Goal: Task Accomplishment & Management: Complete application form

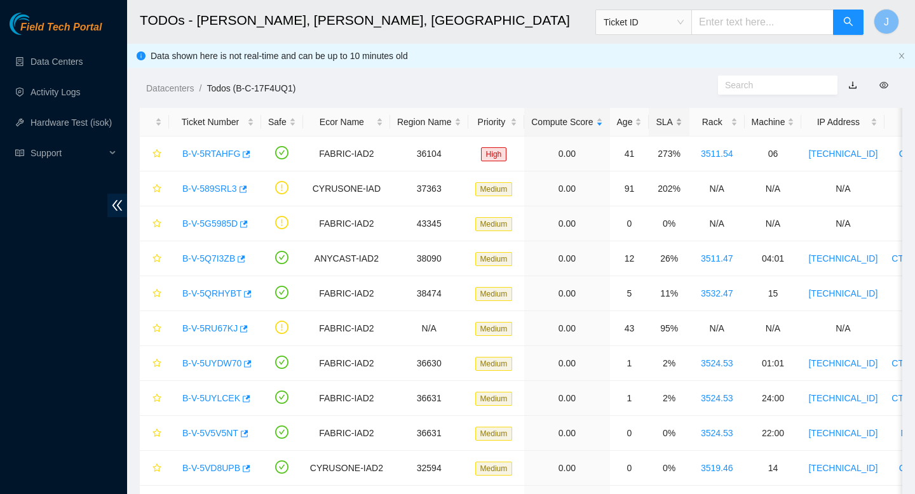
click at [682, 120] on div "SLA" at bounding box center [669, 122] width 26 height 14
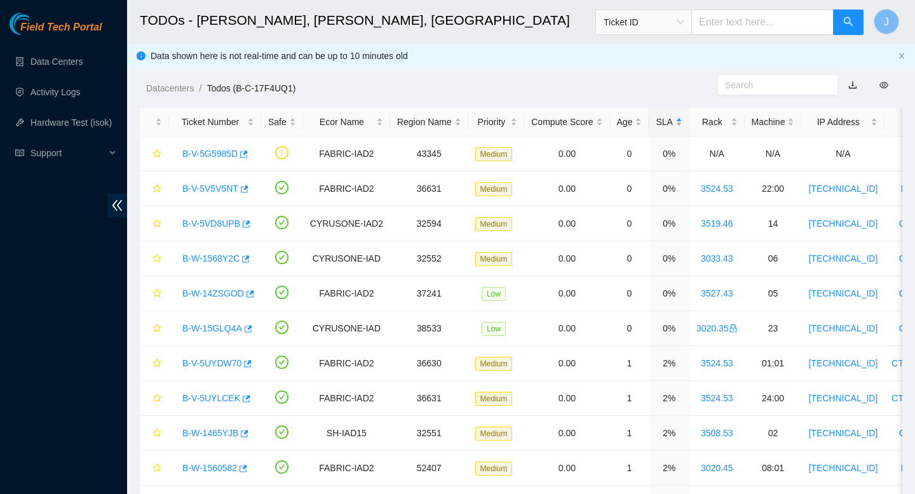
click at [682, 120] on div "SLA" at bounding box center [669, 122] width 26 height 14
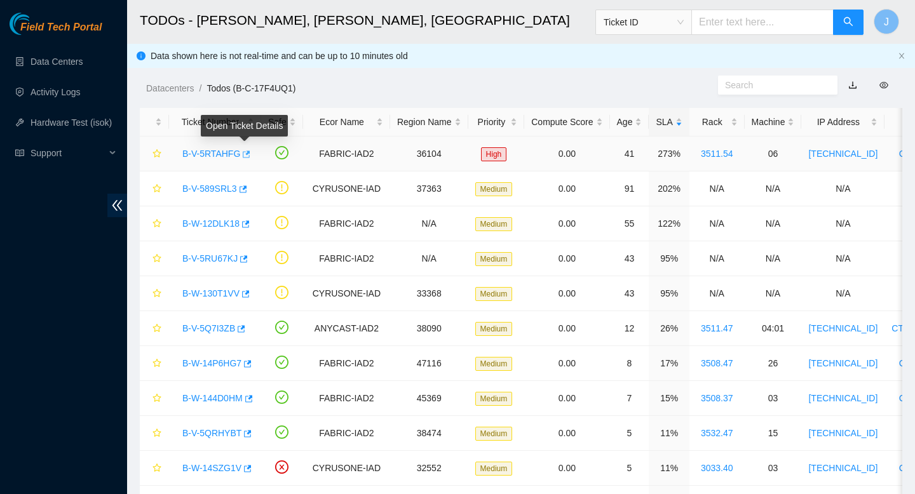
click at [250, 154] on icon "button" at bounding box center [245, 154] width 9 height 9
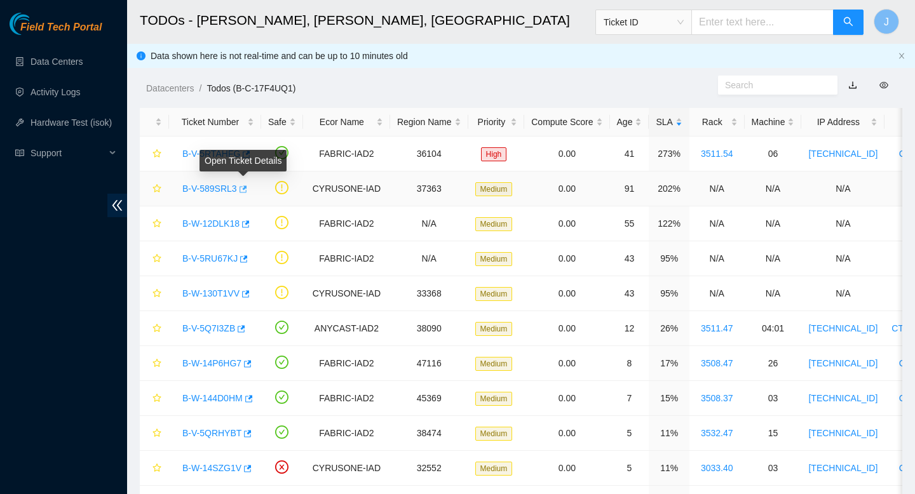
click at [247, 189] on icon "button" at bounding box center [242, 189] width 9 height 9
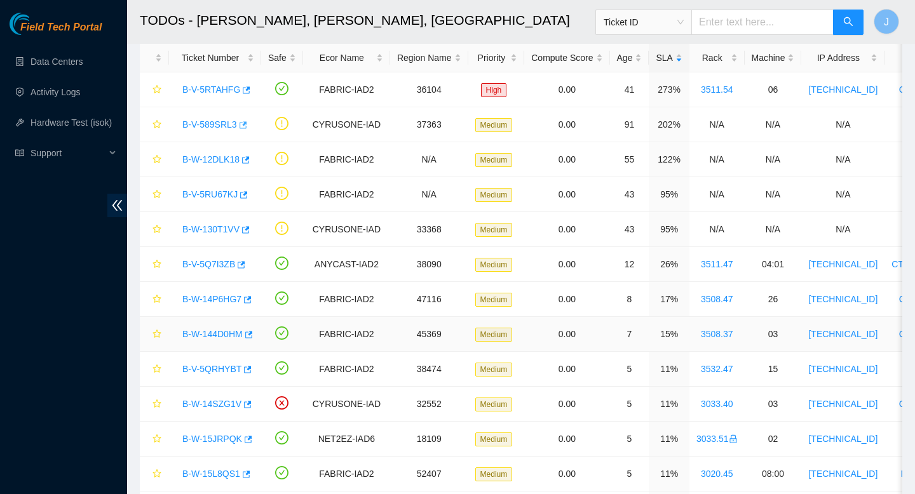
scroll to position [67, 0]
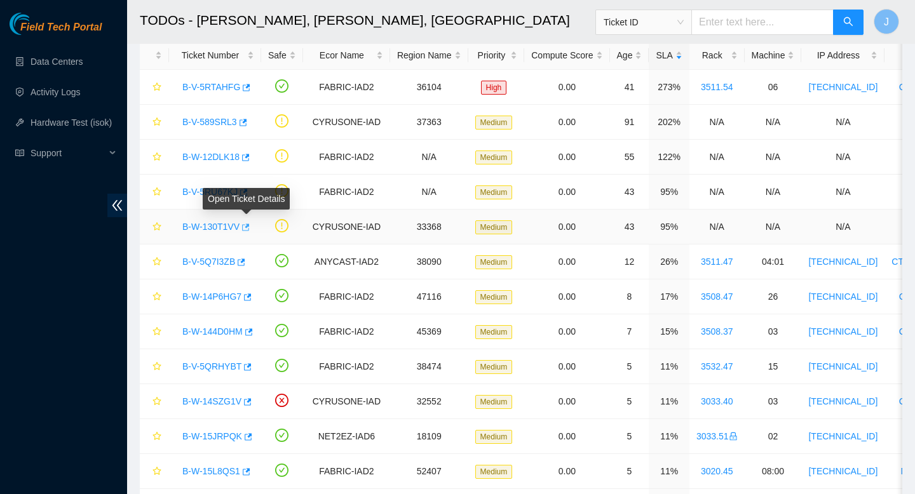
click at [250, 228] on icon "button" at bounding box center [246, 227] width 8 height 7
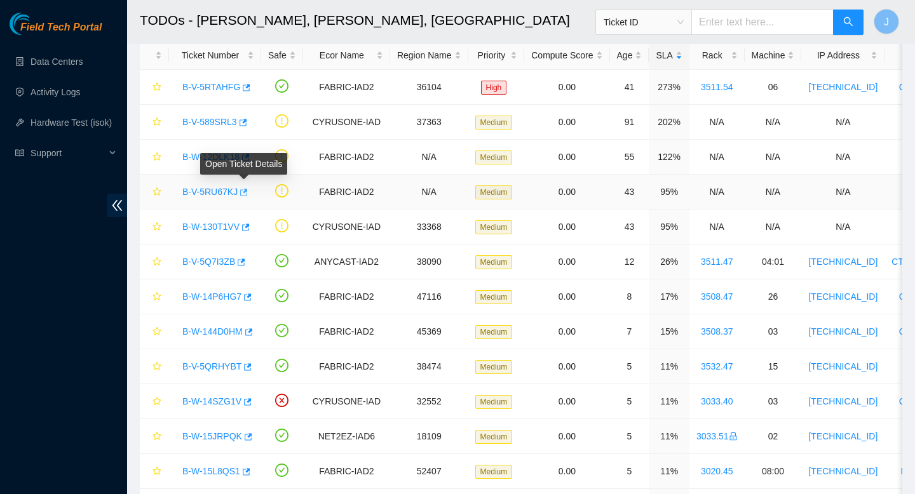
click at [247, 193] on icon "button" at bounding box center [242, 192] width 9 height 9
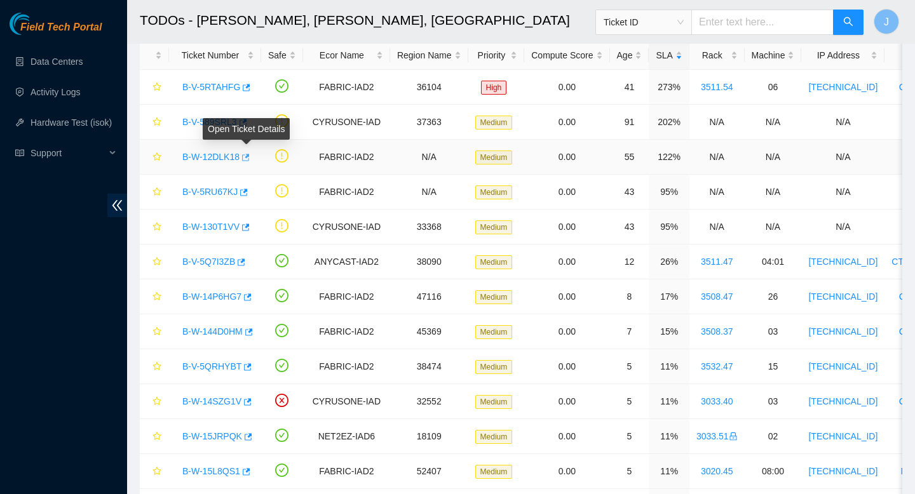
click at [250, 157] on icon "button" at bounding box center [246, 157] width 8 height 7
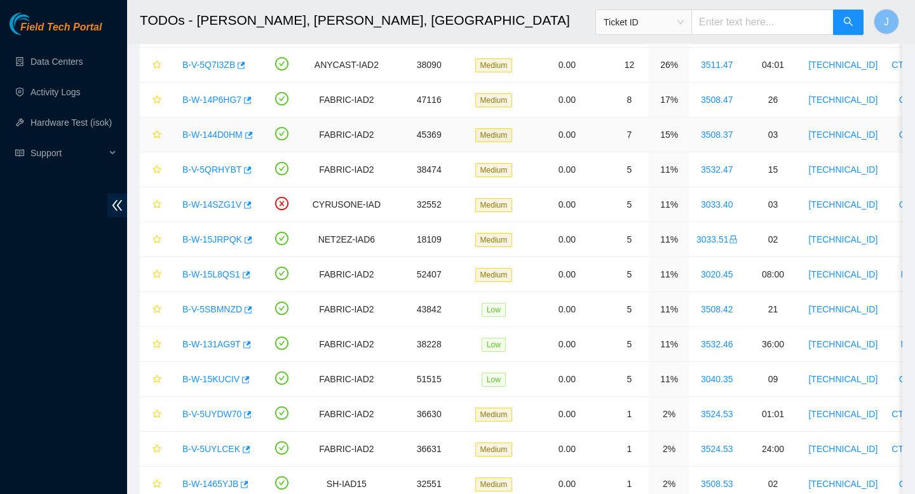
scroll to position [267, 0]
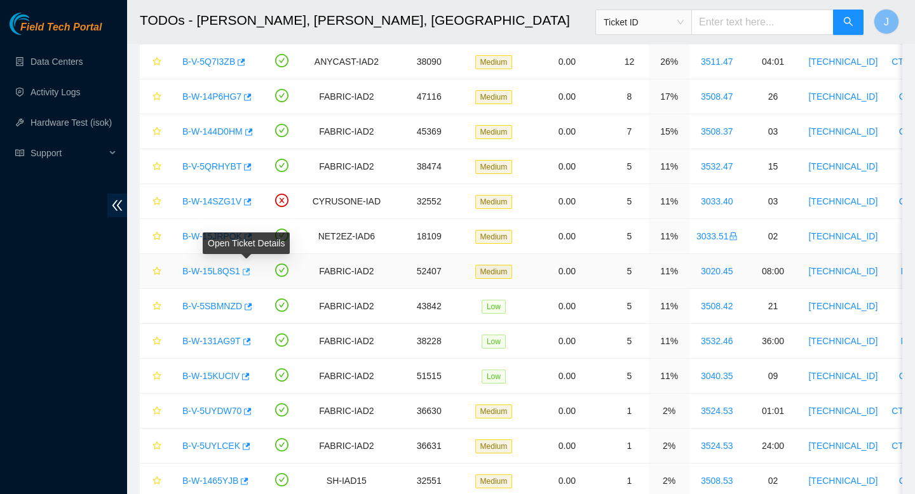
click at [250, 273] on icon "button" at bounding box center [247, 271] width 8 height 7
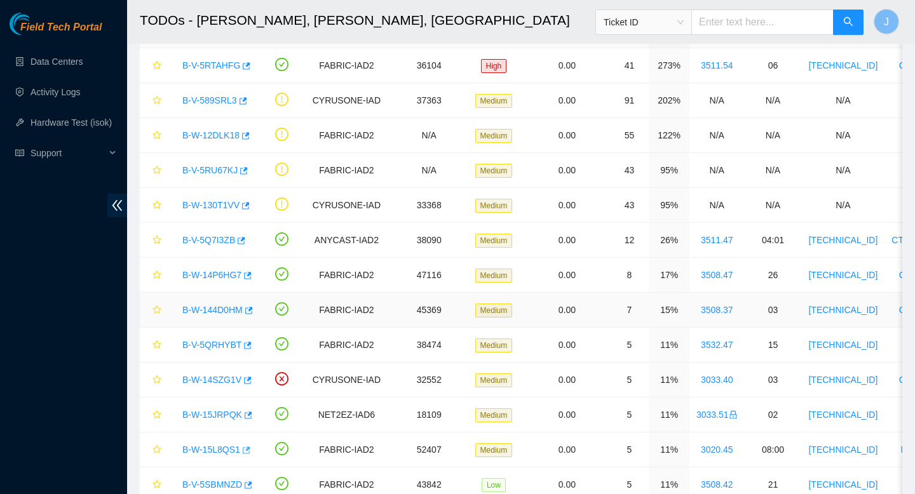
scroll to position [0, 0]
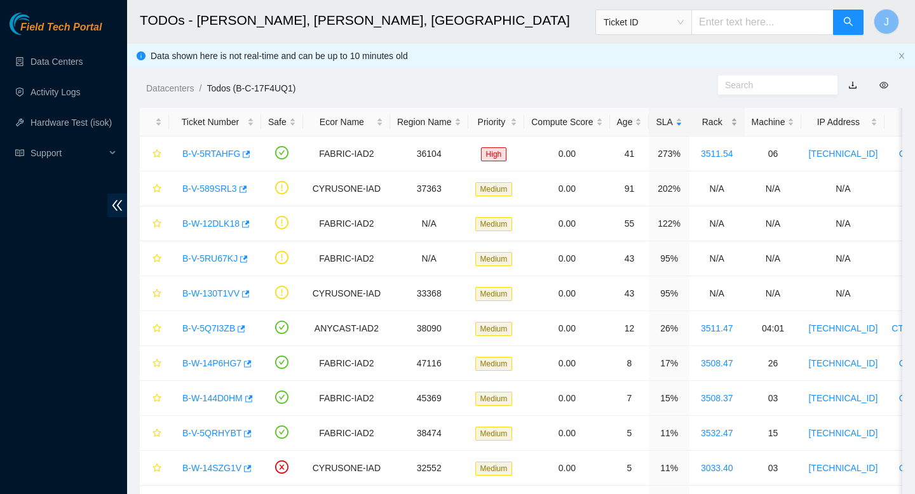
click at [738, 122] on div "Rack" at bounding box center [716, 122] width 41 height 14
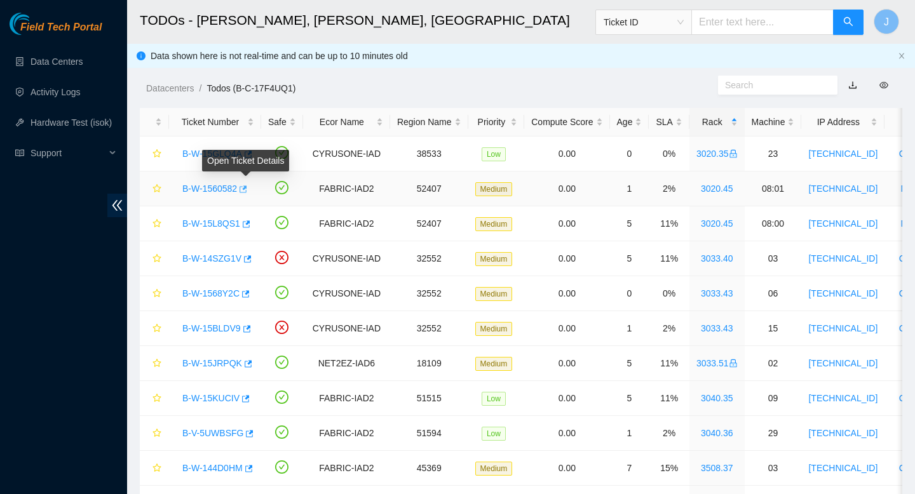
click at [247, 187] on icon "button" at bounding box center [244, 189] width 8 height 7
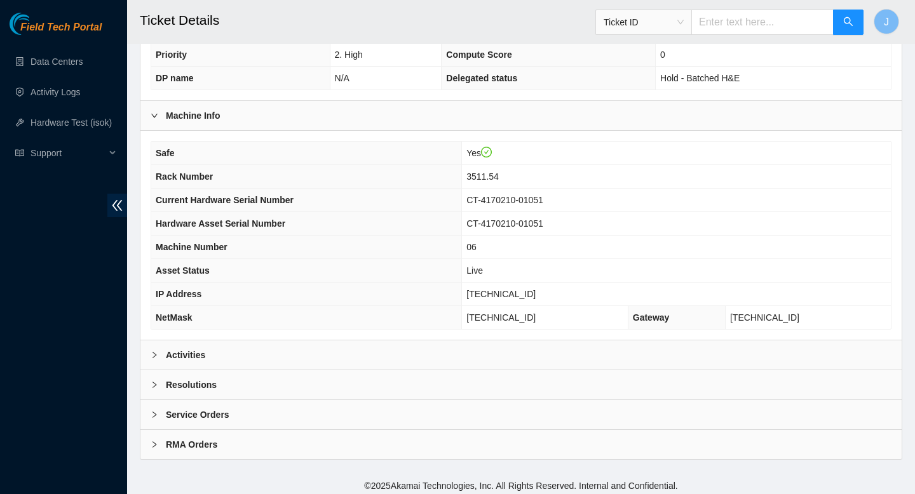
scroll to position [326, 0]
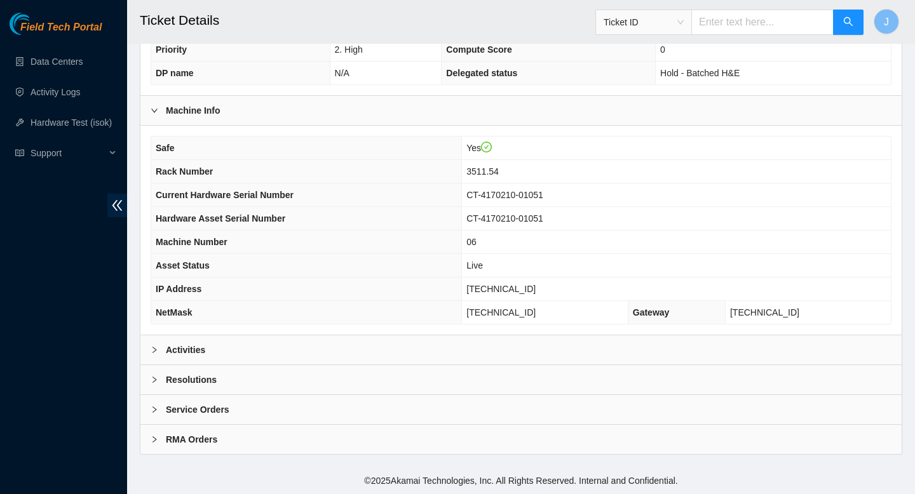
click at [361, 353] on div "Activities" at bounding box center [520, 349] width 761 height 29
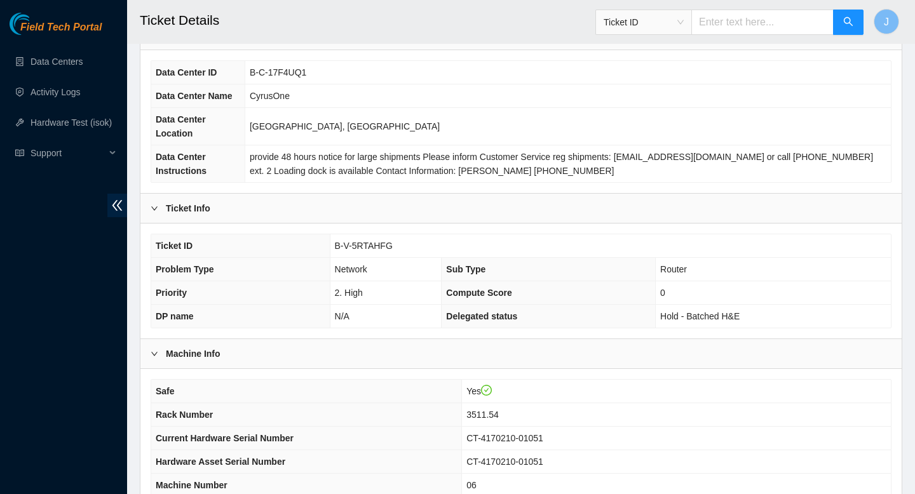
scroll to position [0, 0]
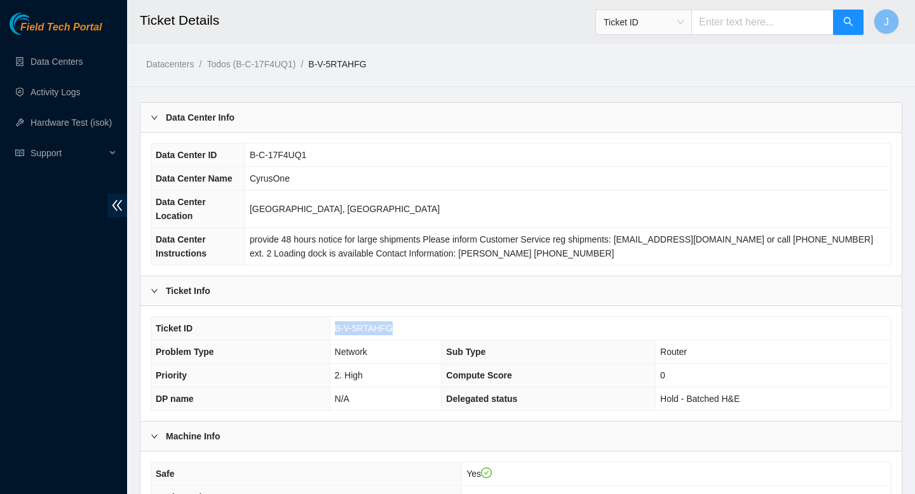
drag, startPoint x: 401, startPoint y: 329, endPoint x: 318, endPoint y: 334, distance: 82.7
click at [318, 334] on tr "Ticket ID B-V-5RTAHFG" at bounding box center [521, 329] width 740 height 24
copy tr "B-V-5RTAHFG"
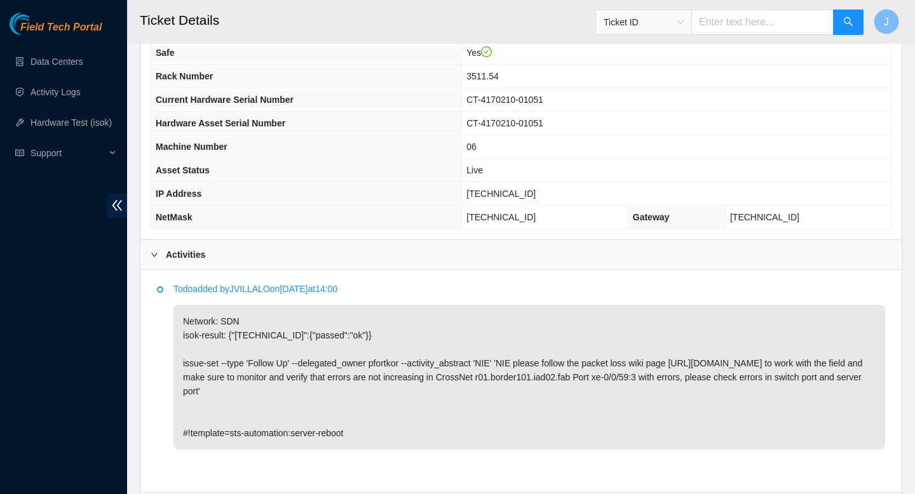
scroll to position [422, 0]
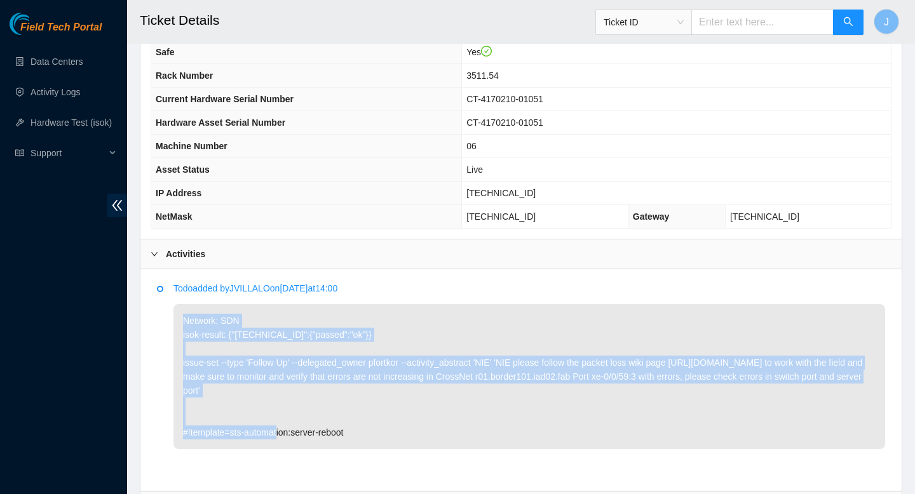
drag, startPoint x: 616, startPoint y: 391, endPoint x: 162, endPoint y: 308, distance: 461.8
click at [162, 308] on li "Todo added by JVILLALO on 2025-07-30 at 14:00 Network: SDN isok-result: {"23.32…" at bounding box center [521, 380] width 728 height 189
copy p "Network: SDN isok-result: {"23.32.16.245":{"passed":"ok"}} issue-set --type 'Fo…"
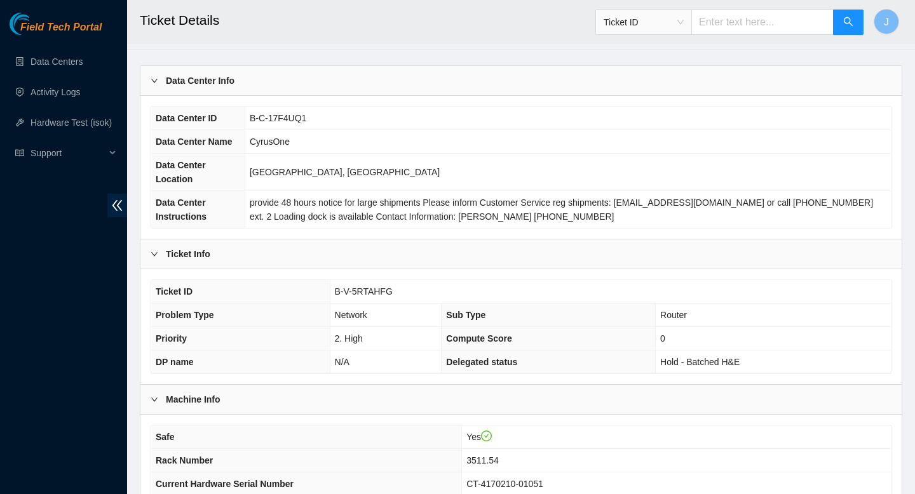
scroll to position [48, 0]
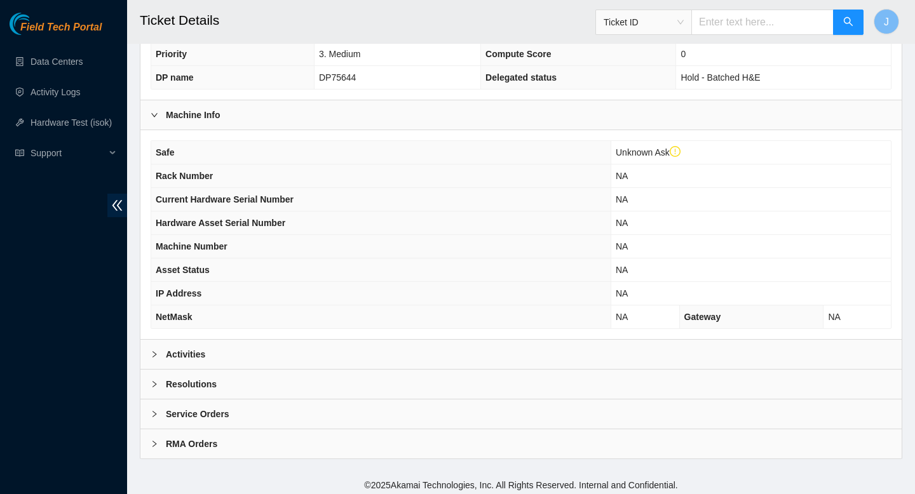
scroll to position [349, 0]
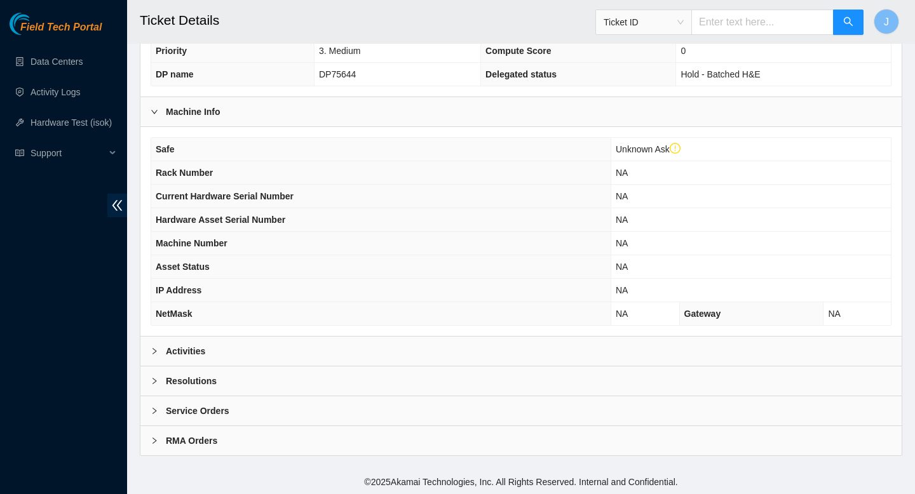
click at [311, 342] on div "Activities" at bounding box center [520, 351] width 761 height 29
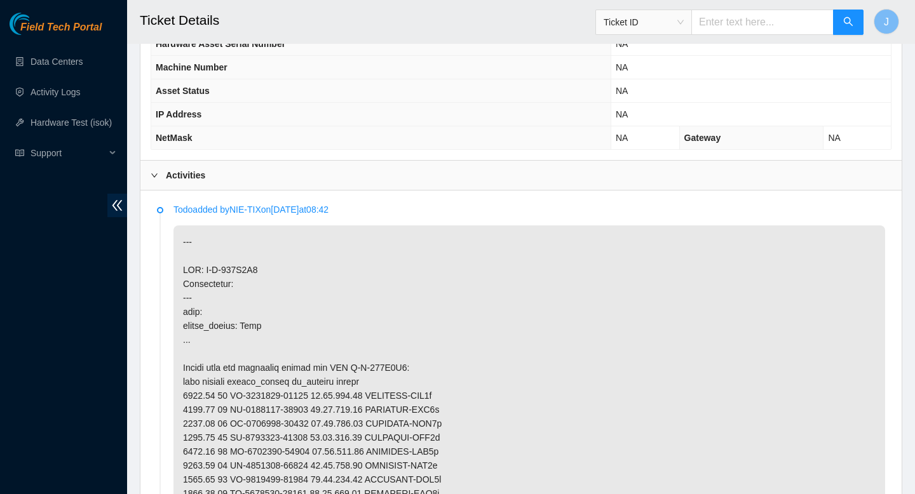
scroll to position [524, 0]
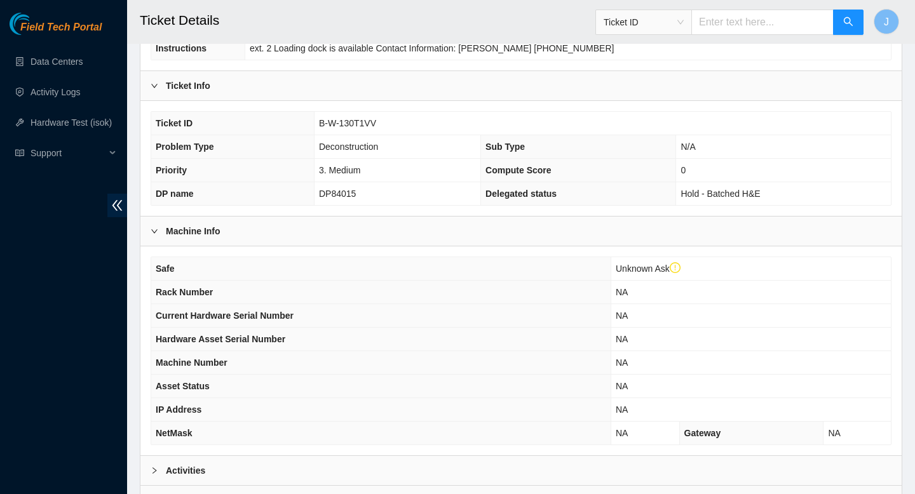
scroll to position [231, 0]
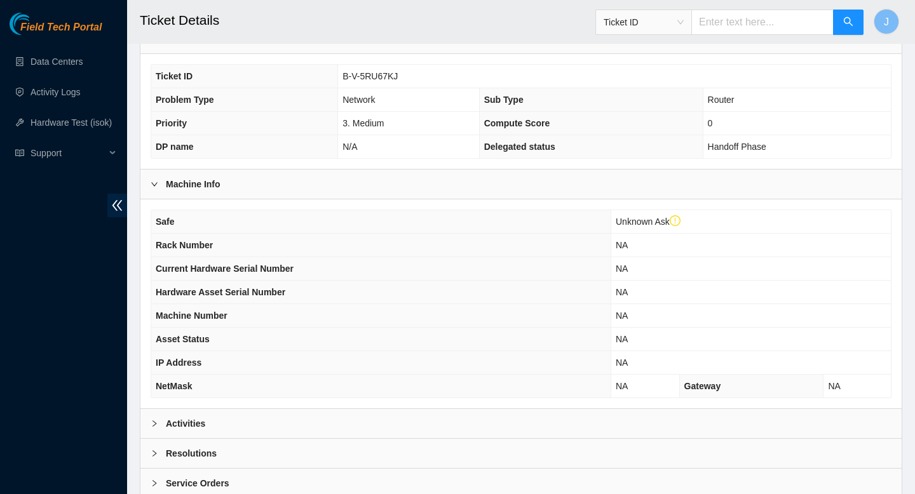
scroll to position [279, 0]
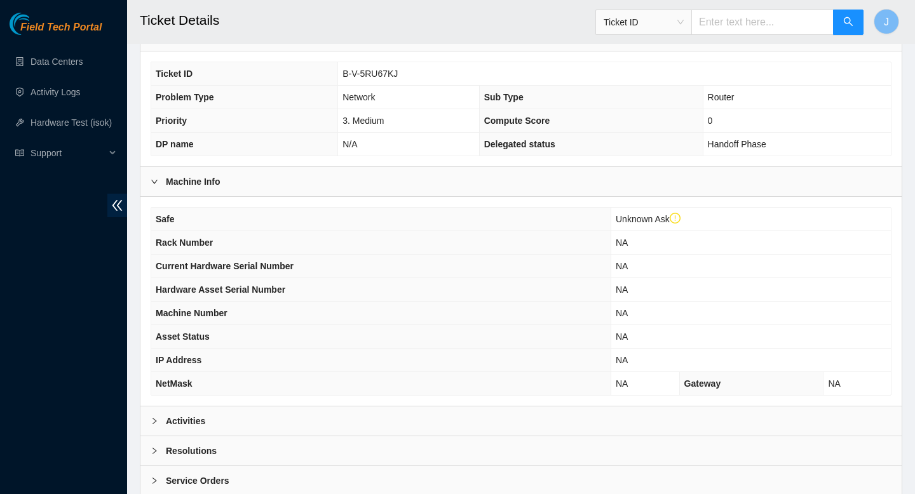
click at [359, 416] on div "Activities" at bounding box center [520, 421] width 761 height 29
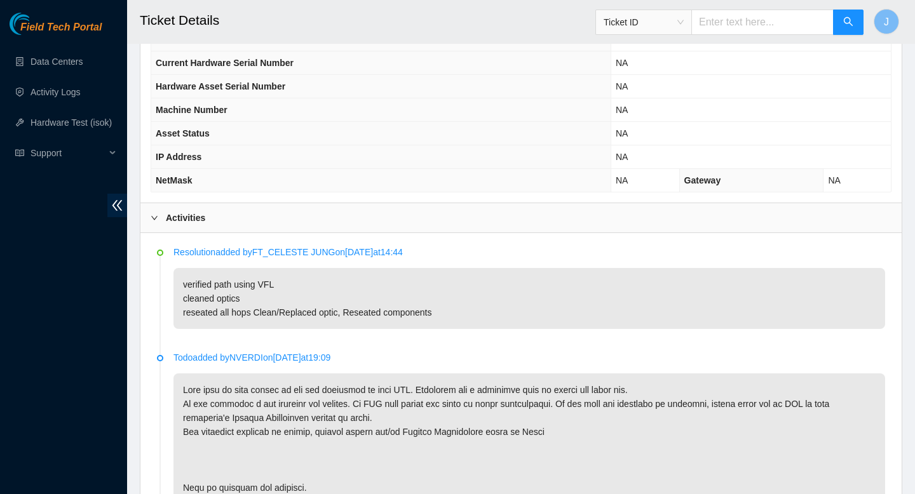
scroll to position [464, 0]
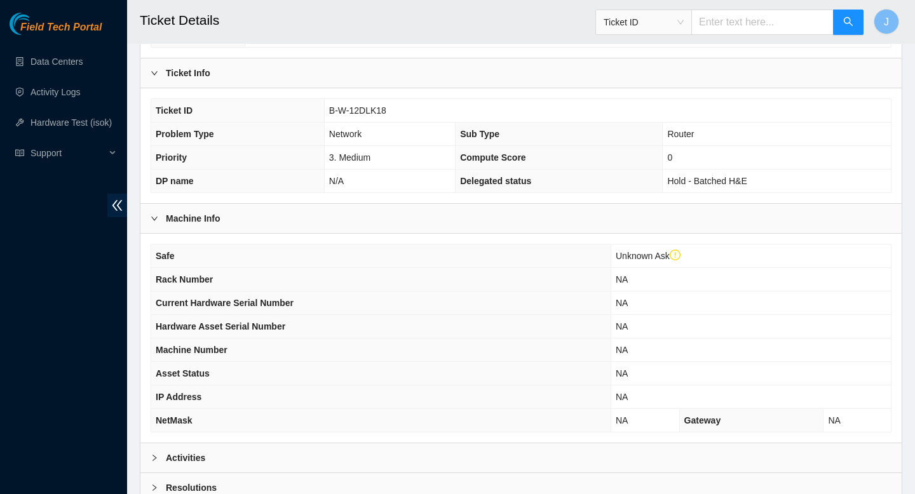
scroll to position [285, 0]
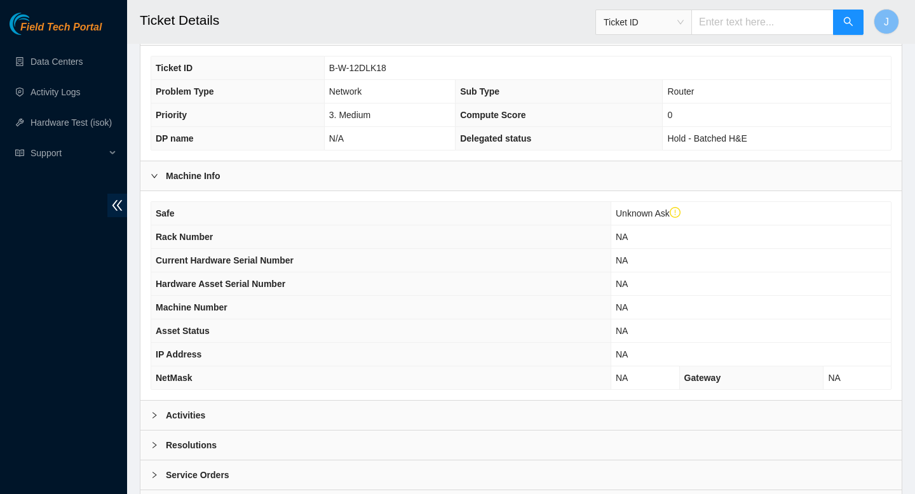
click at [423, 419] on div "Activities" at bounding box center [520, 415] width 761 height 29
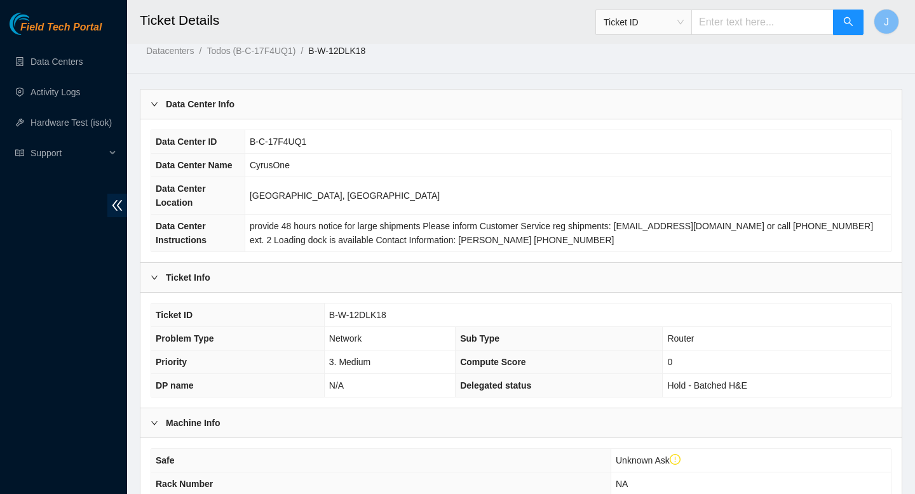
scroll to position [0, 0]
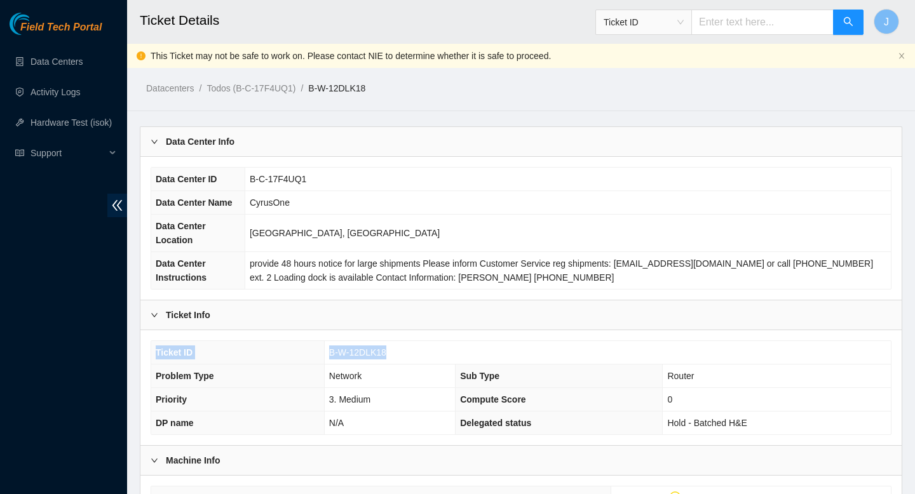
drag, startPoint x: 394, startPoint y: 354, endPoint x: 311, endPoint y: 344, distance: 83.2
click at [311, 344] on tr "Ticket ID B-W-12DLK18" at bounding box center [521, 353] width 740 height 24
click at [404, 354] on td "B-W-12DLK18" at bounding box center [607, 353] width 567 height 24
drag, startPoint x: 389, startPoint y: 352, endPoint x: 323, endPoint y: 355, distance: 66.2
click at [324, 355] on td "B-W-12DLK18" at bounding box center [607, 353] width 567 height 24
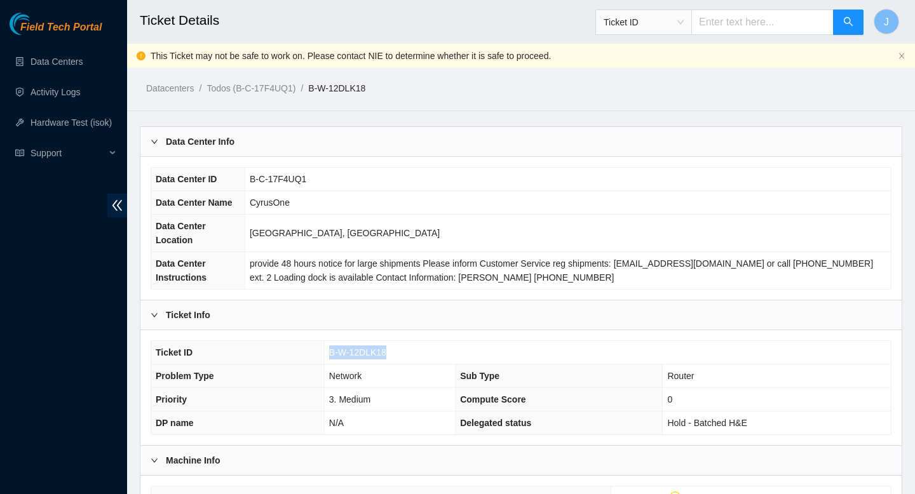
copy span "B-W-12DLK18"
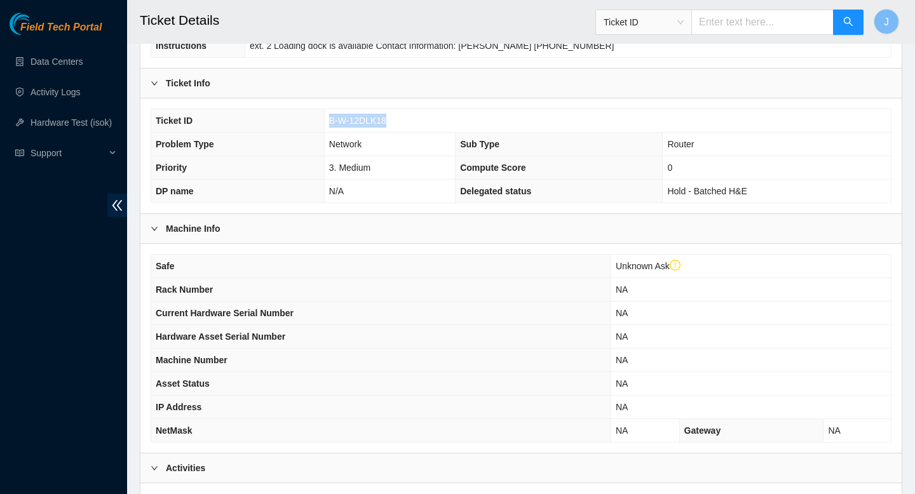
scroll to position [231, 0]
copy span "B-W-12DLK18"
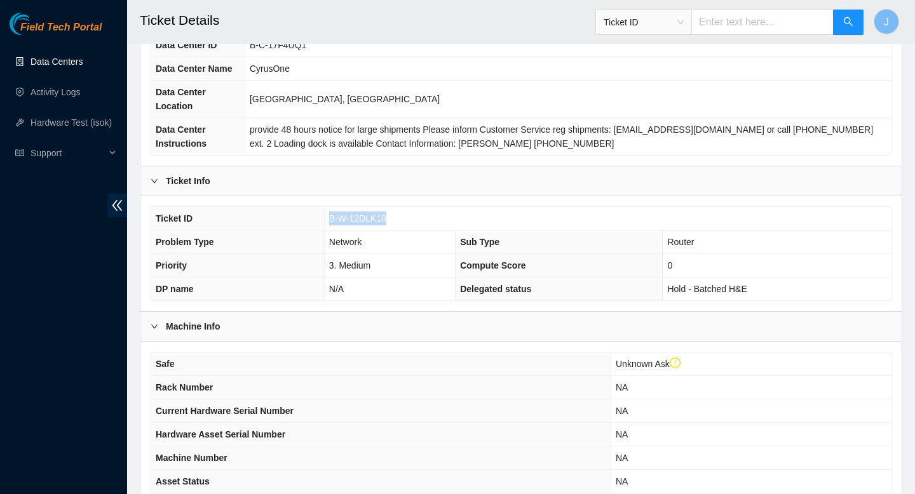
scroll to position [127, 0]
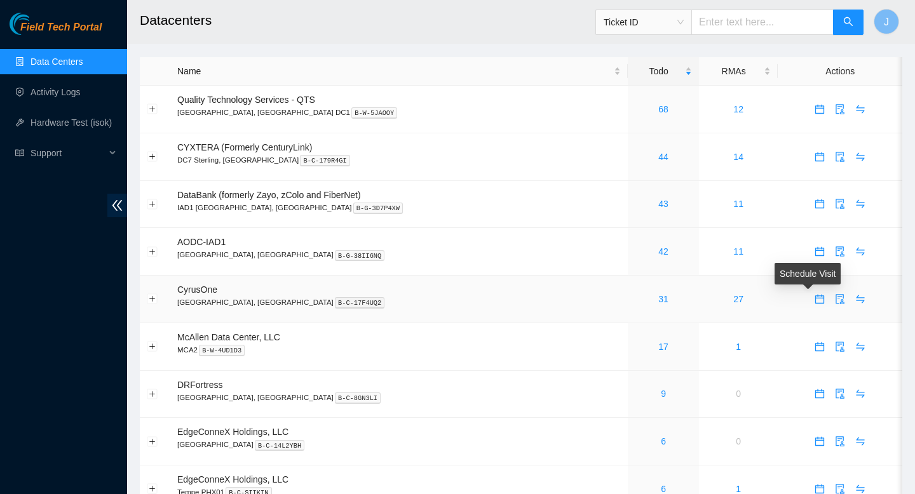
click at [815, 301] on icon "calendar" at bounding box center [819, 299] width 9 height 9
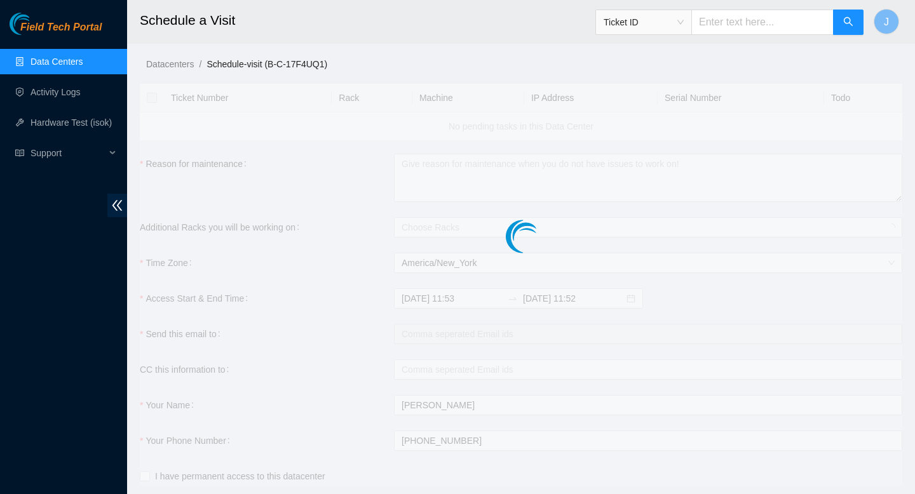
checkbox input "true"
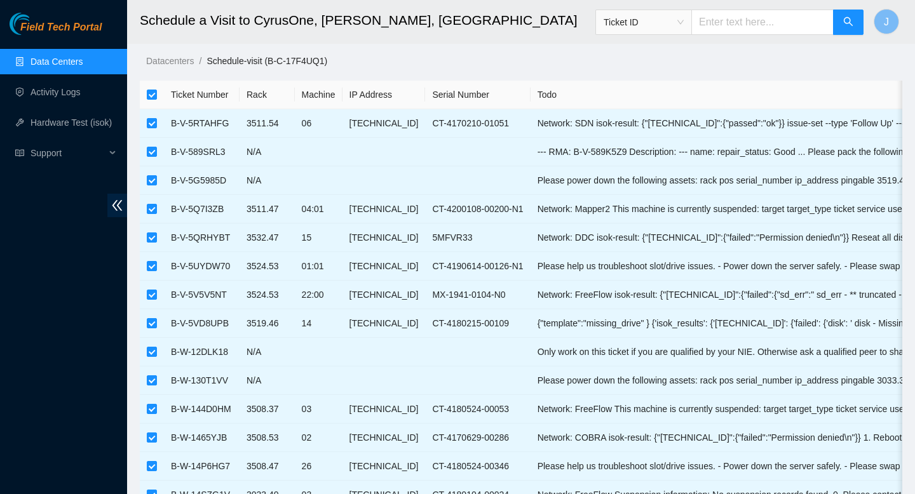
scroll to position [1, 0]
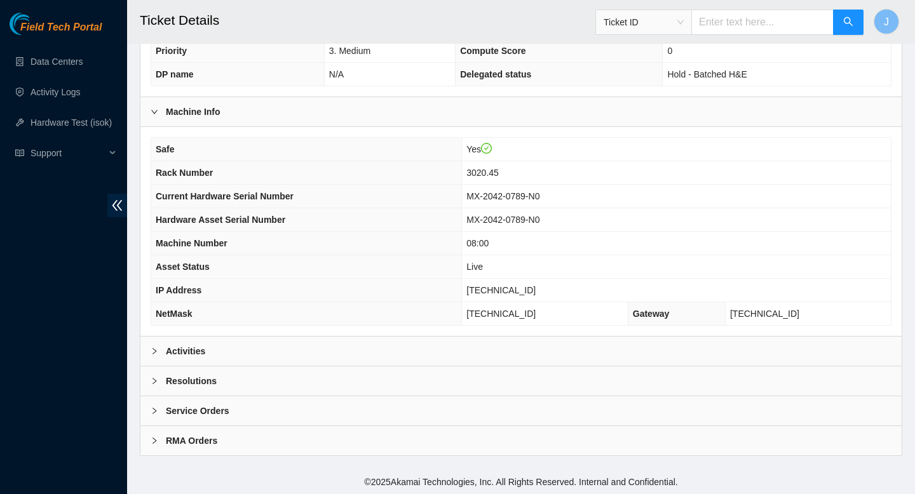
scroll to position [326, 0]
click at [382, 363] on div "Activities" at bounding box center [520, 349] width 761 height 29
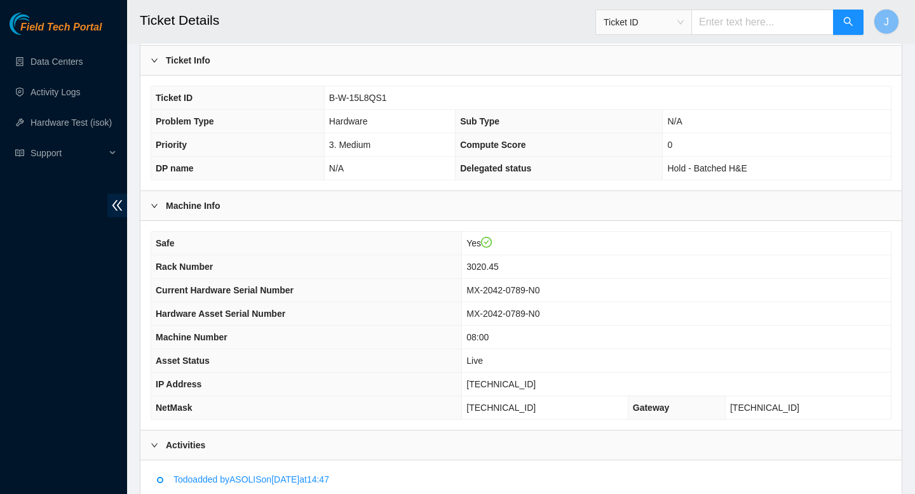
scroll to position [227, 0]
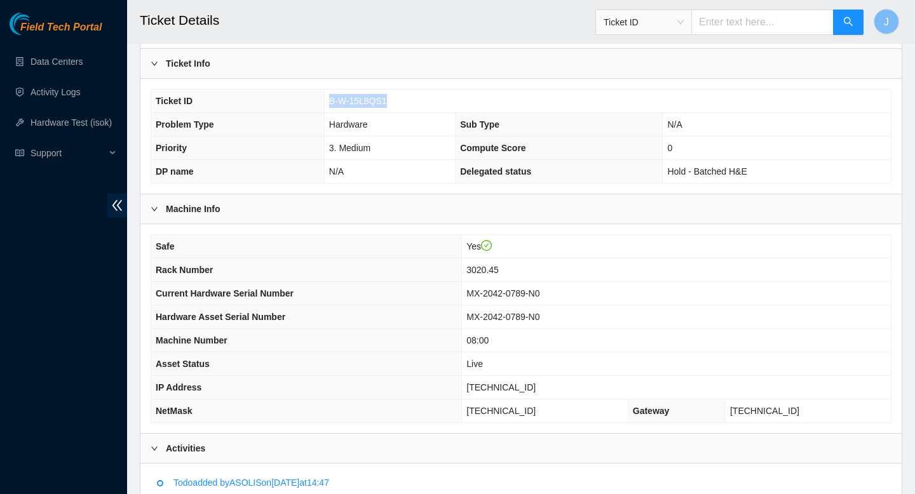
drag, startPoint x: 396, startPoint y: 102, endPoint x: 320, endPoint y: 104, distance: 75.6
click at [320, 104] on tr "Ticket ID B-W-15L8QS1" at bounding box center [521, 102] width 740 height 24
copy tr "B-W-15L8QS1"
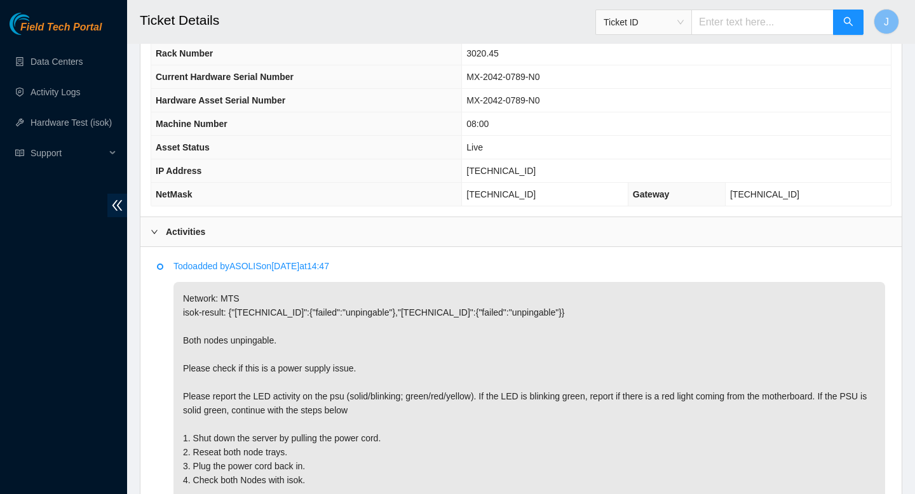
scroll to position [469, 0]
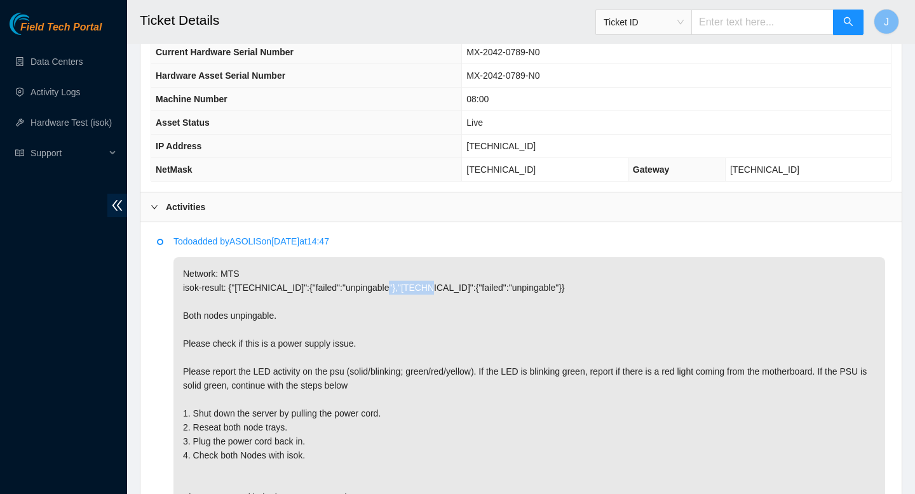
drag, startPoint x: 436, startPoint y: 288, endPoint x: 392, endPoint y: 293, distance: 44.7
click at [392, 293] on p "Network: MTS isok-result: {"23.3.98.43":{"failed":"unpingable"},"23.3.98.42":{"…" at bounding box center [529, 427] width 712 height 341
copy p "[TECHNICAL_ID]"
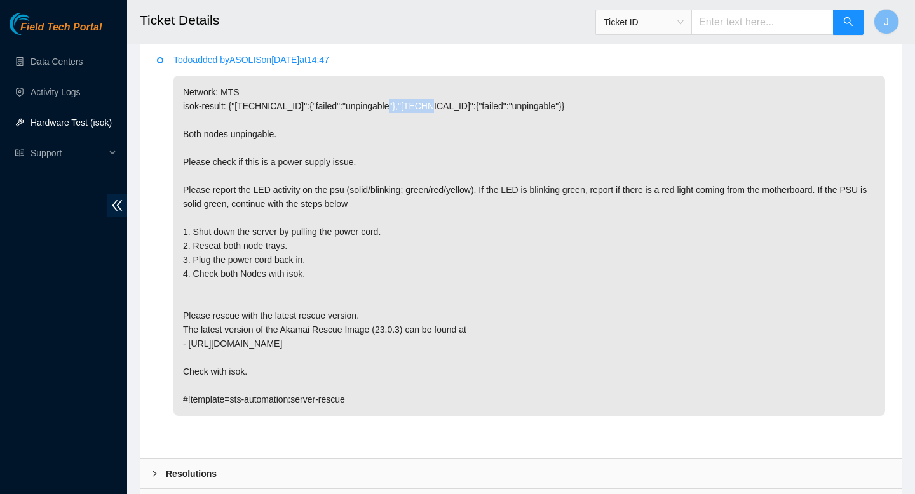
scroll to position [745, 0]
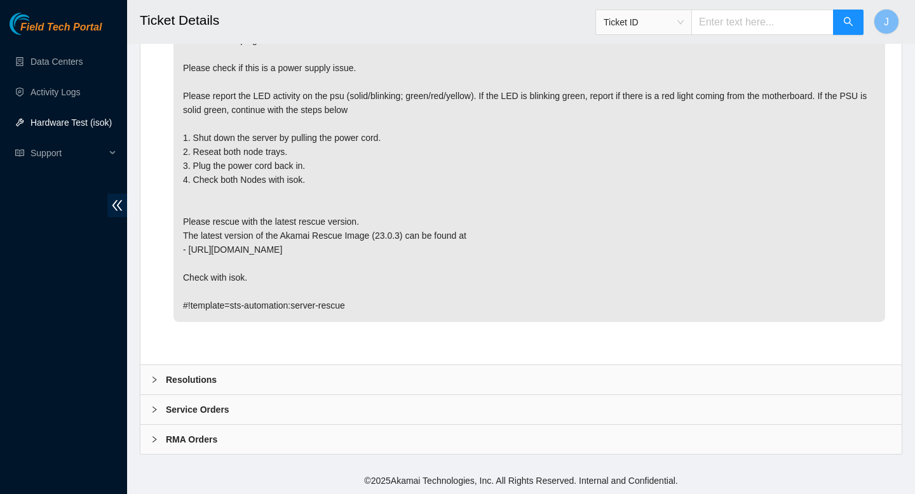
click at [304, 377] on div "Resolutions" at bounding box center [520, 379] width 761 height 29
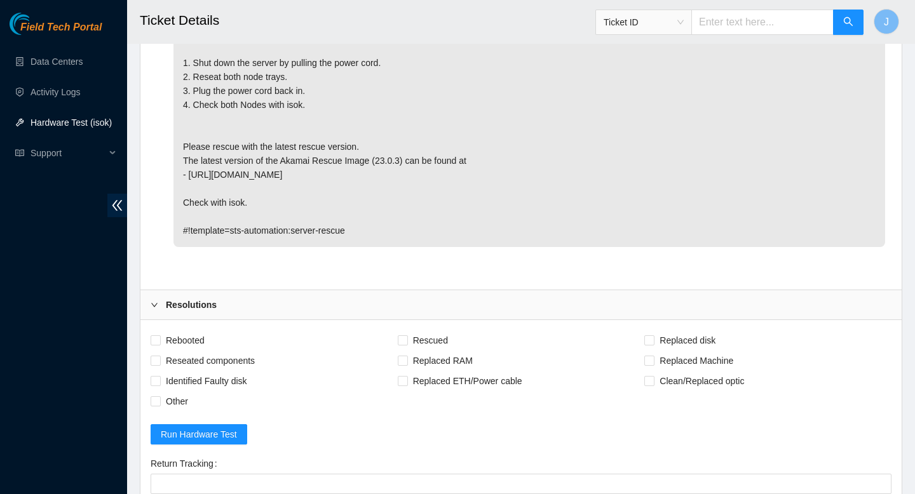
scroll to position [823, 0]
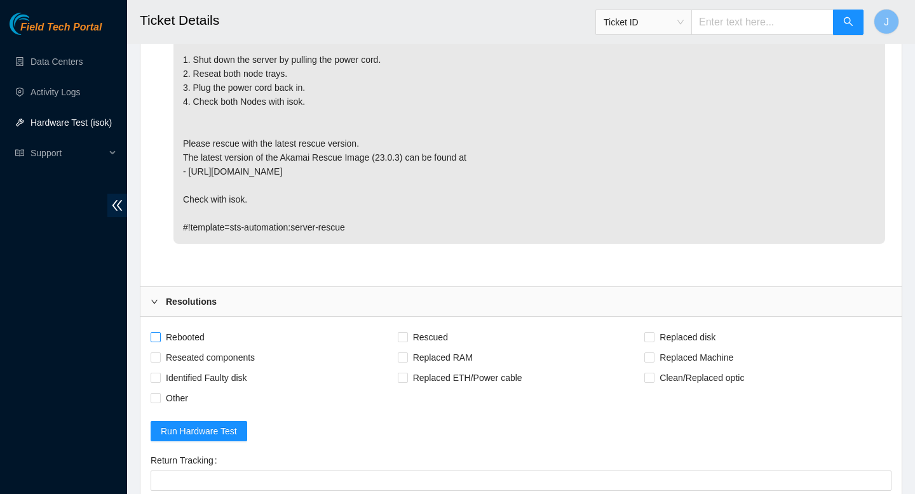
click at [158, 338] on input "Rebooted" at bounding box center [155, 336] width 9 height 9
checkbox input "true"
click at [157, 358] on input "Reseated components" at bounding box center [155, 357] width 9 height 9
checkbox input "true"
click at [154, 397] on input "Other" at bounding box center [155, 397] width 9 height 9
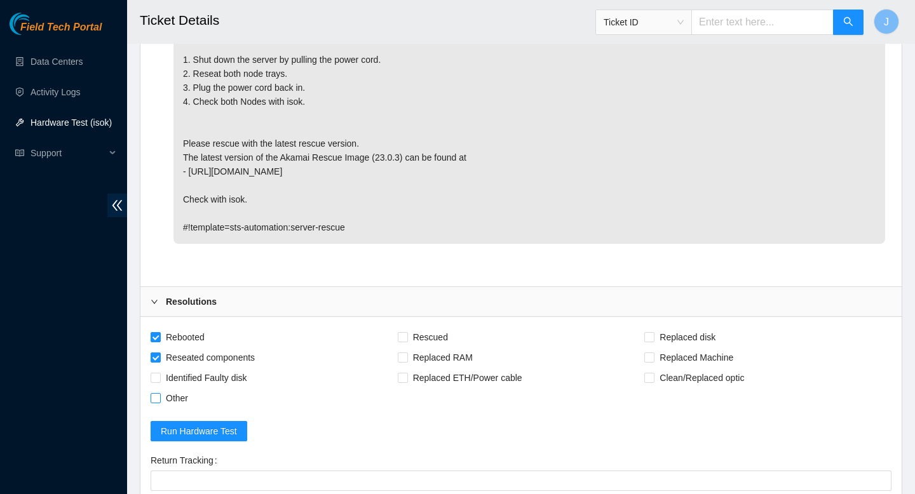
checkbox input "true"
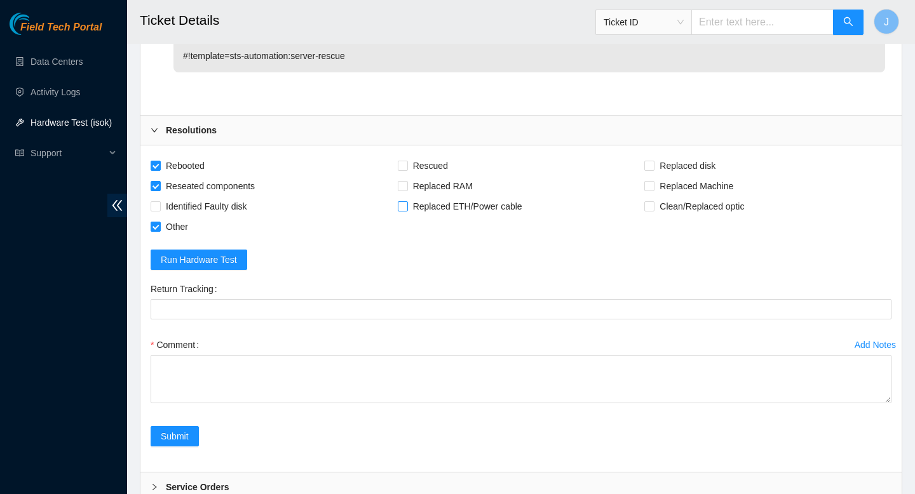
scroll to position [996, 0]
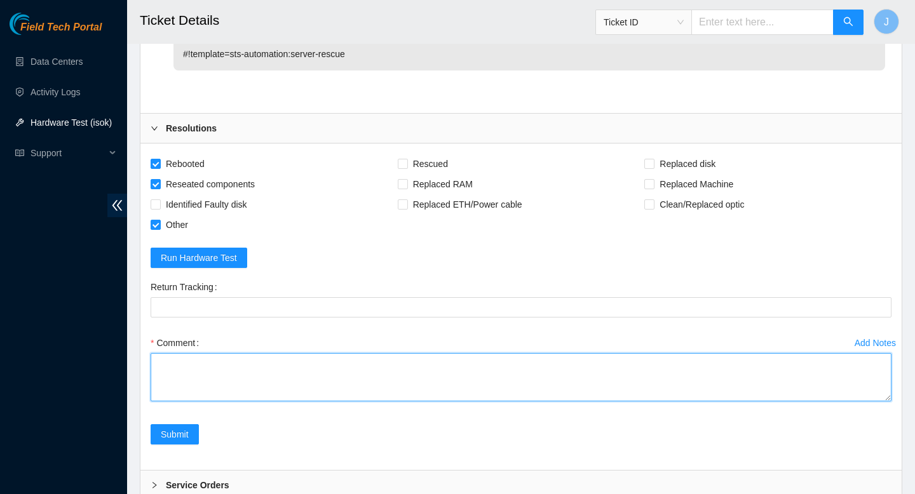
click at [427, 368] on textarea "Comment" at bounding box center [521, 377] width 741 height 48
paste textarea "334609 10-09-2025 11:37:40 23.3.98.42 FAILED Result Detail Message Ticket ID 23…"
type textarea "verified SN PSU light and nic lights behaving normally no other signs of issue …"
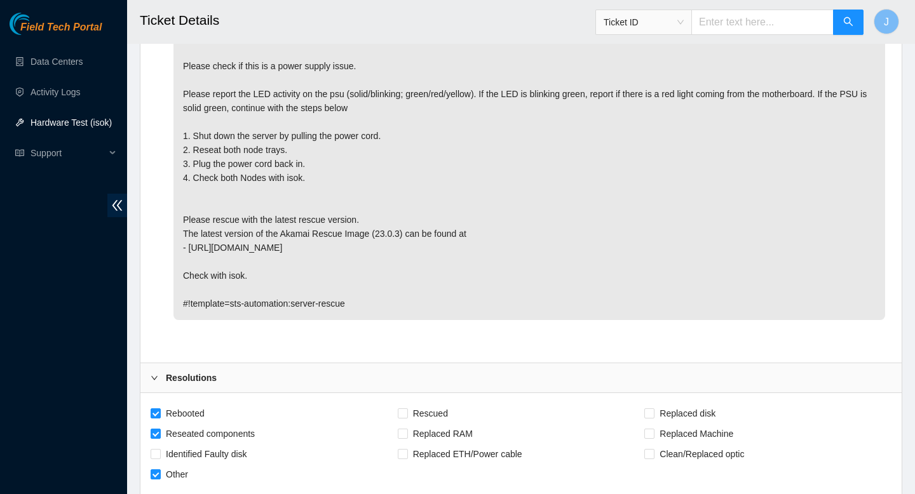
scroll to position [0, 0]
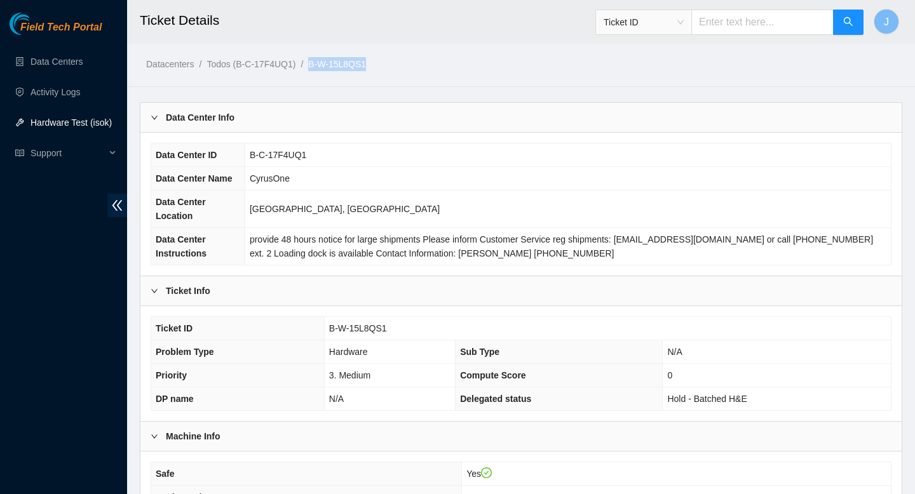
drag, startPoint x: 384, startPoint y: 66, endPoint x: 320, endPoint y: 58, distance: 64.0
click at [320, 58] on ol "Datacenters / Todos (B-C-17F4UQ1) / B-W-15L8QS1 /" at bounding box center [432, 64] width 572 height 14
copy link "B-W-15L8QS1"
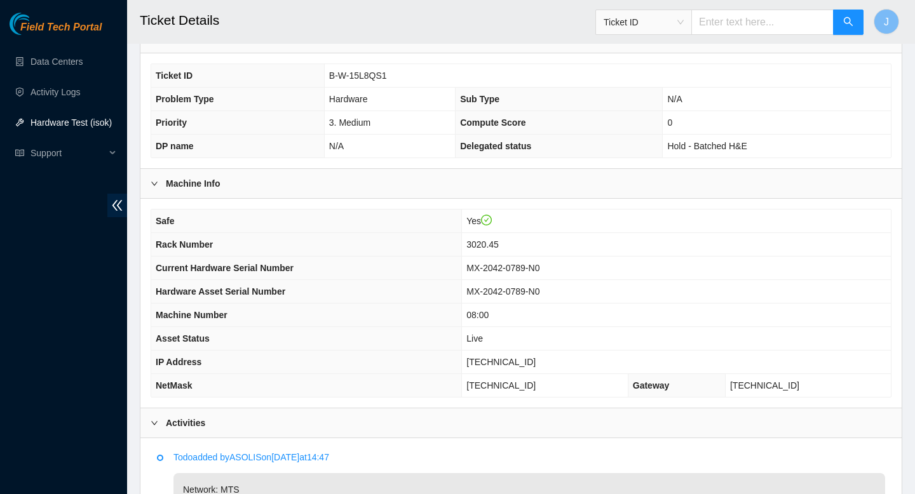
scroll to position [248, 0]
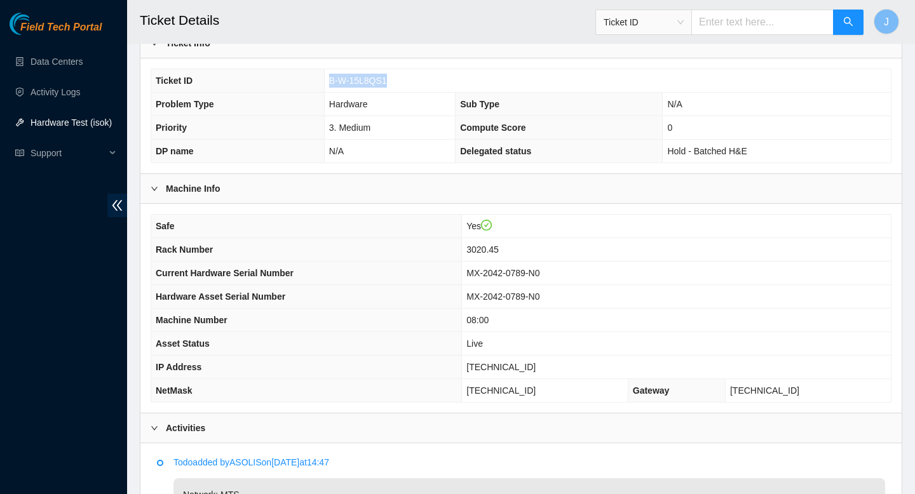
drag, startPoint x: 391, startPoint y: 83, endPoint x: 321, endPoint y: 88, distance: 70.1
click at [321, 88] on tr "Ticket ID B-W-15L8QS1" at bounding box center [521, 81] width 740 height 24
copy tr "B-W-15L8QS1"
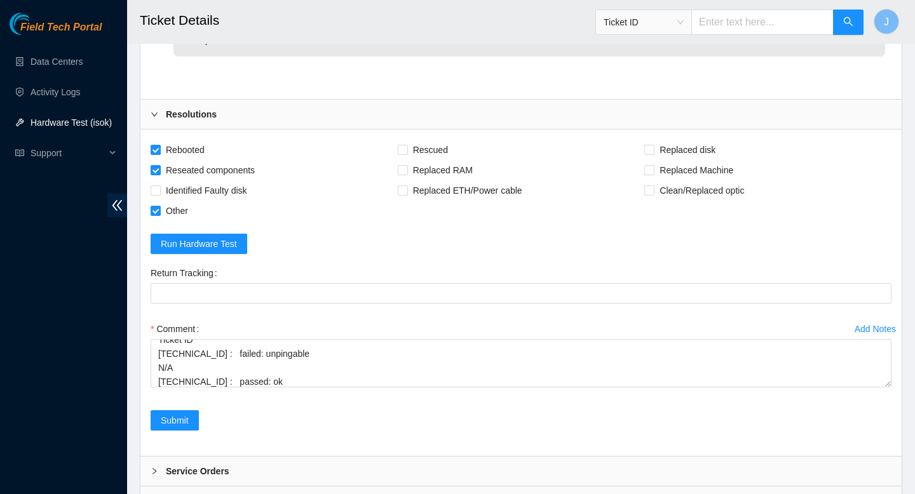
scroll to position [1072, 0]
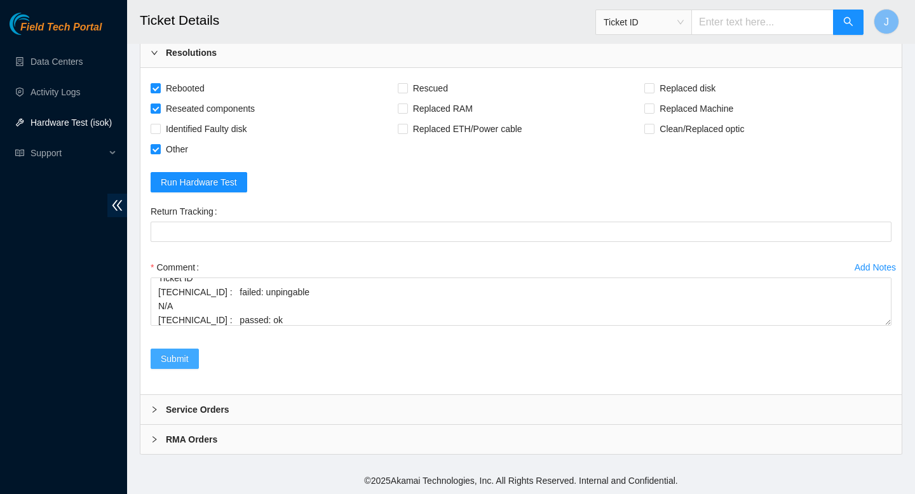
click at [187, 359] on span "Submit" at bounding box center [175, 359] width 28 height 14
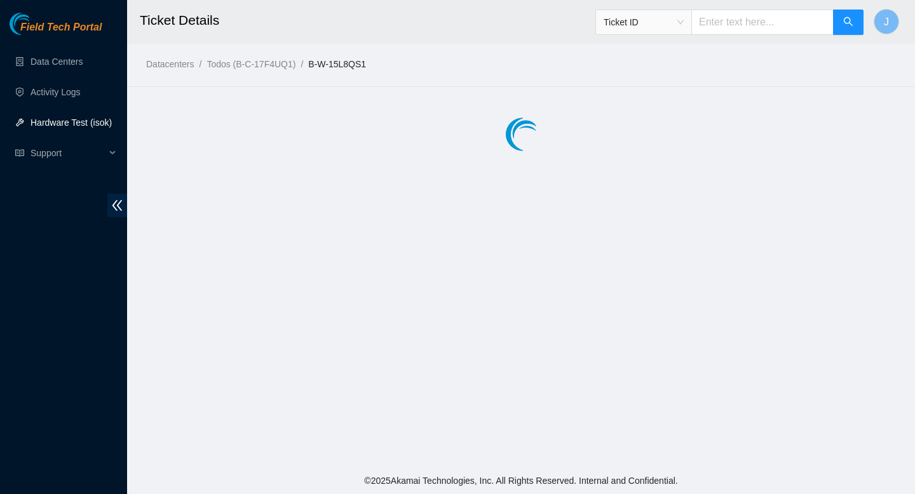
scroll to position [0, 0]
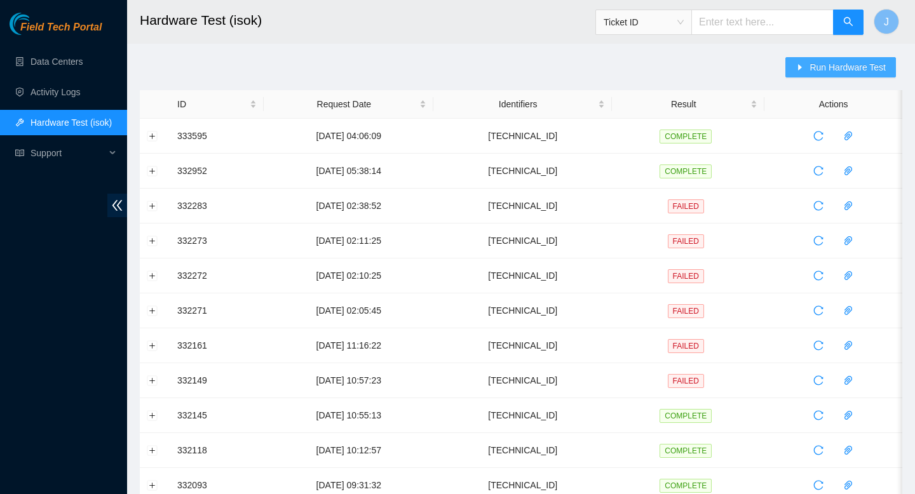
click at [861, 64] on span "Run Hardware Test" at bounding box center [847, 67] width 76 height 14
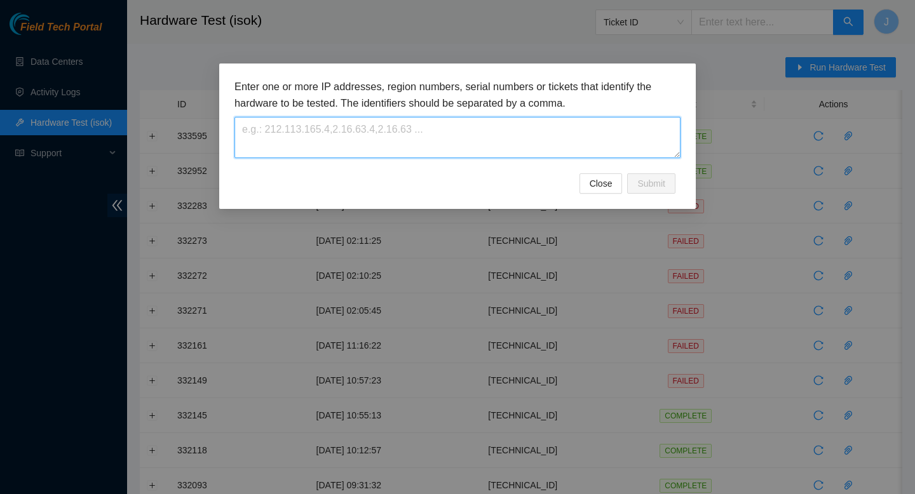
click at [465, 140] on textarea at bounding box center [457, 137] width 446 height 41
paste textarea "[TECHNICAL_ID]"
type textarea "[TECHNICAL_ID]"
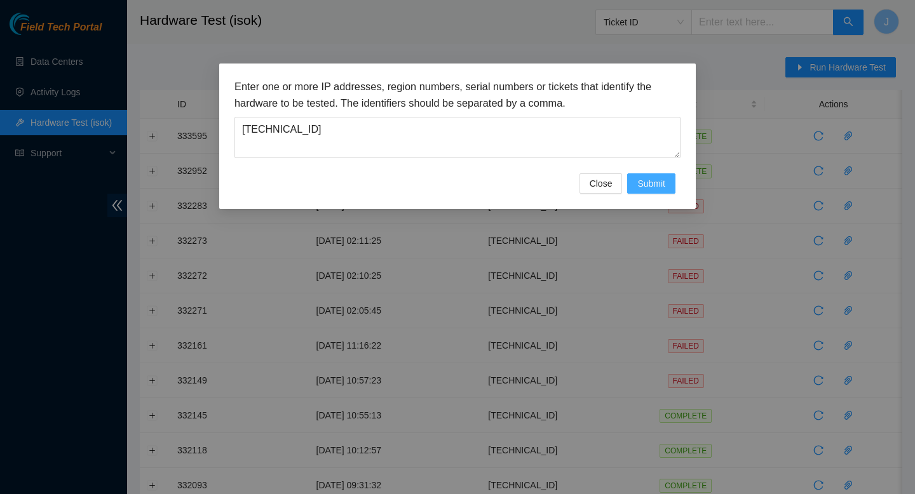
click at [647, 187] on span "Submit" at bounding box center [651, 184] width 28 height 14
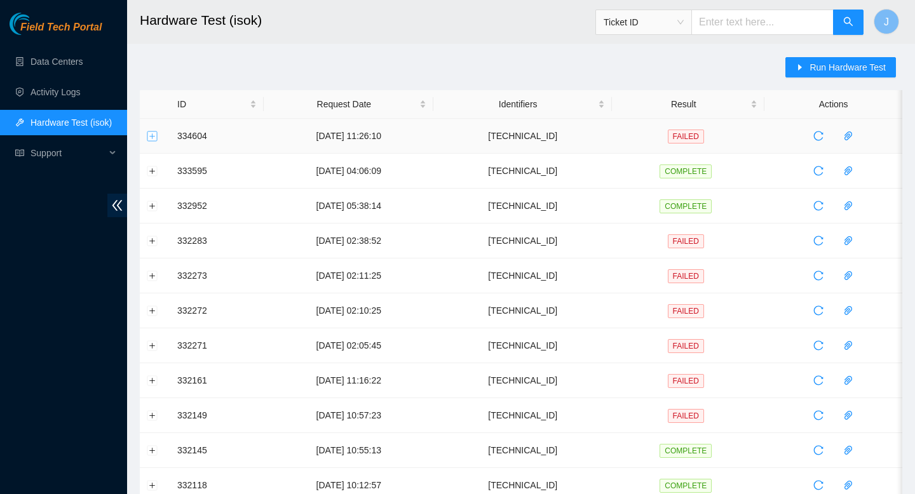
click at [153, 135] on button "Expand row" at bounding box center [152, 136] width 10 height 10
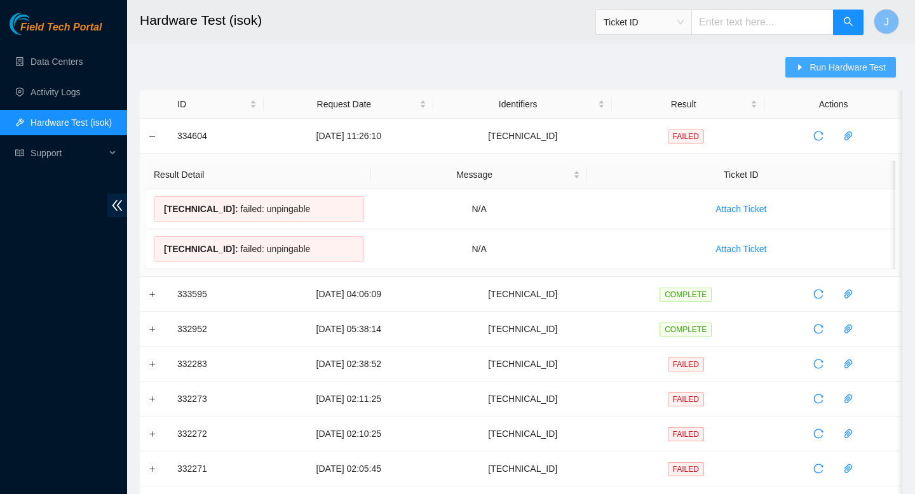
click at [828, 66] on span "Run Hardware Test" at bounding box center [847, 67] width 76 height 14
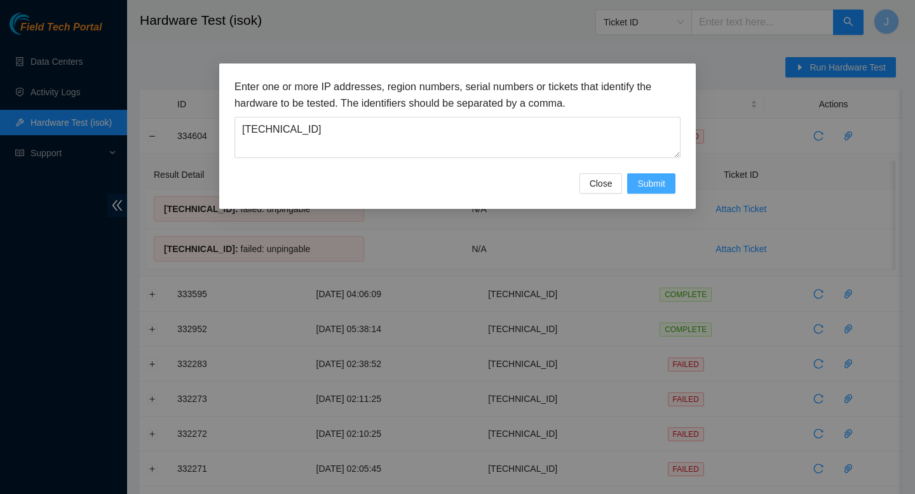
click at [667, 183] on button "Submit" at bounding box center [651, 183] width 48 height 20
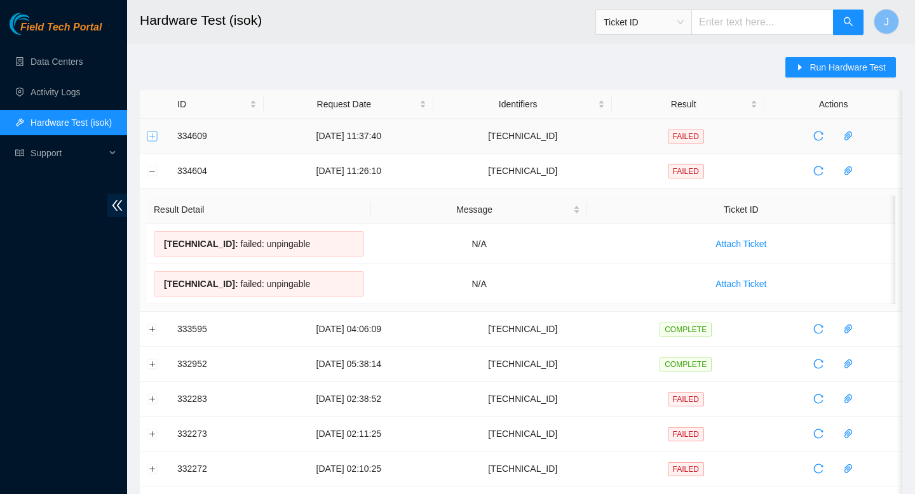
click at [152, 136] on button "Expand row" at bounding box center [152, 136] width 10 height 10
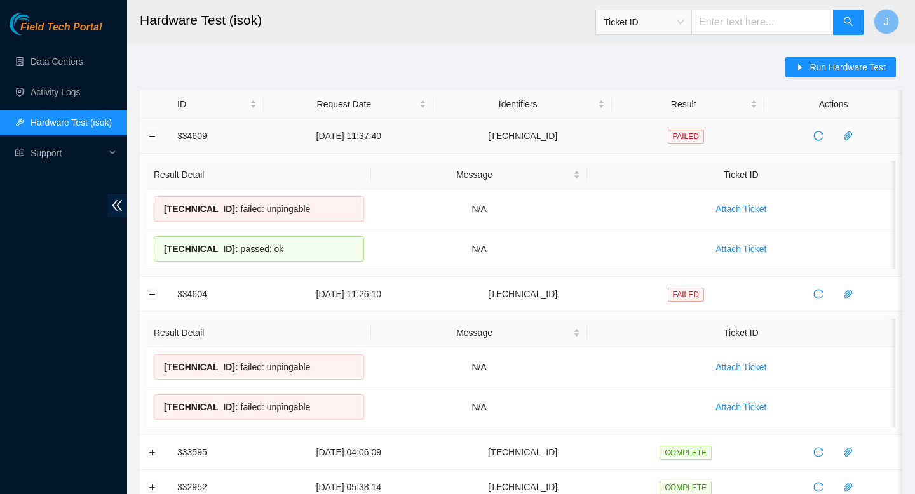
drag, startPoint x: 284, startPoint y: 250, endPoint x: 177, endPoint y: 137, distance: 156.0
copy tbody "334609 [DATE] 11:37:40 [TECHNICAL_ID] FAILED Result Detail Message Ticket ID [T…"
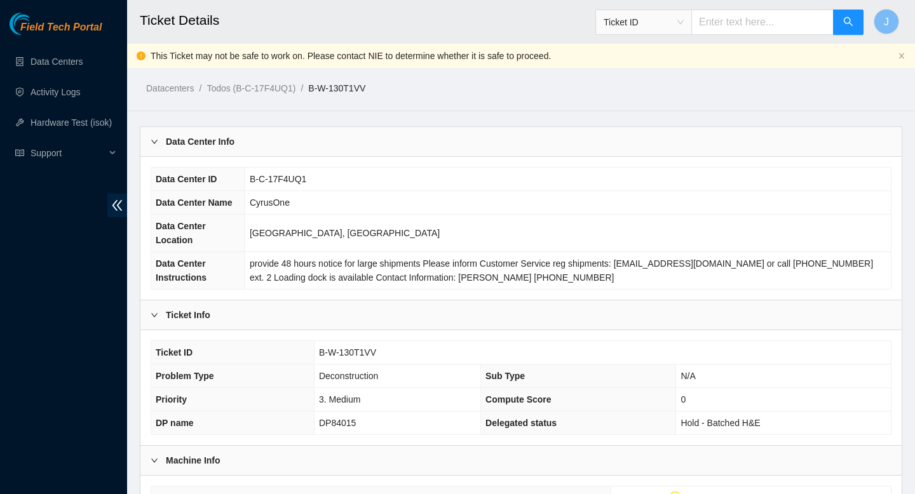
scroll to position [231, 0]
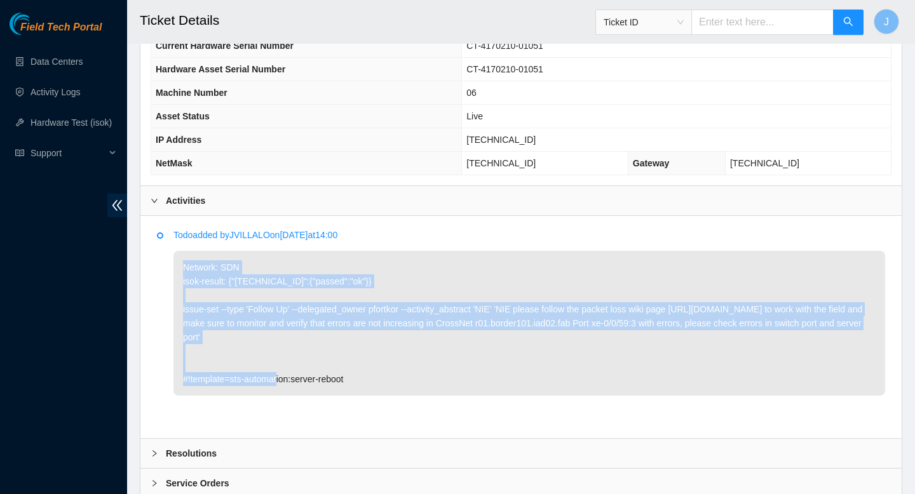
scroll to position [474, 0]
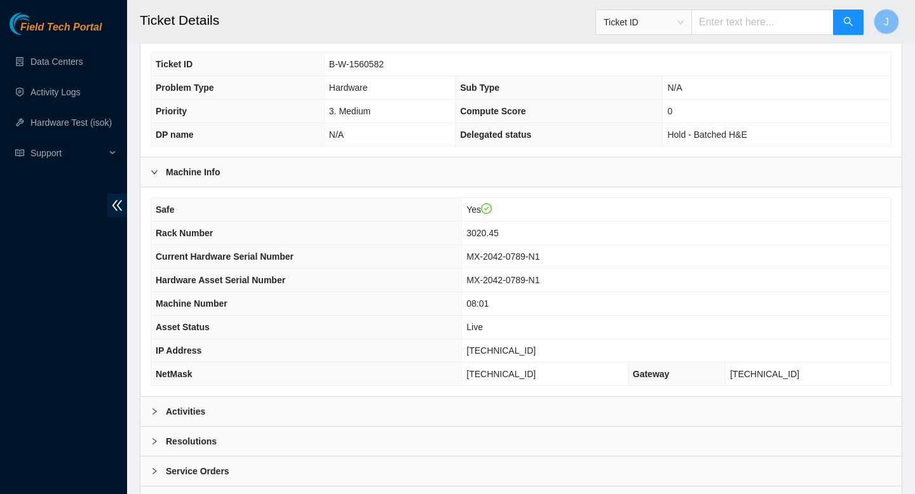
scroll to position [326, 0]
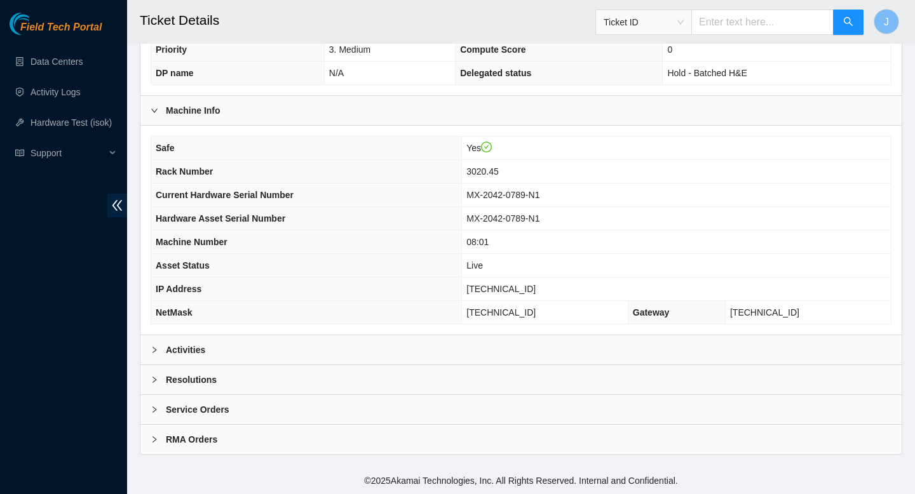
click at [453, 351] on div "Activities" at bounding box center [520, 349] width 761 height 29
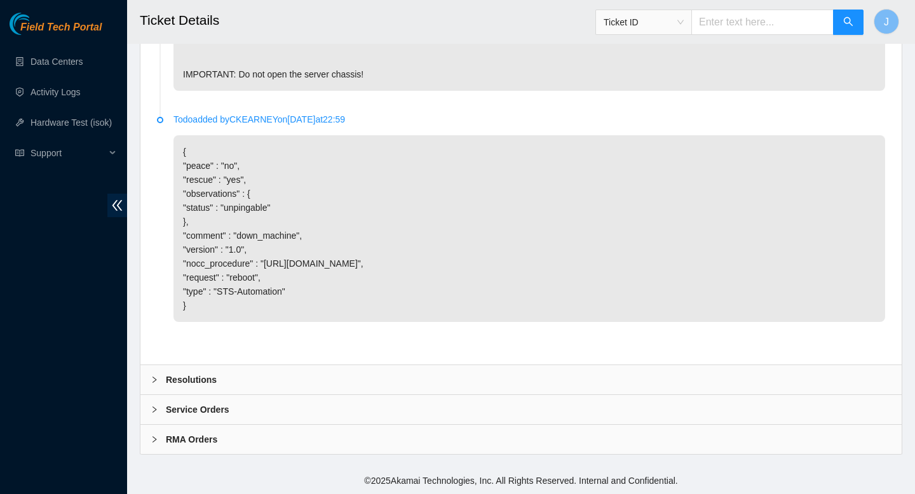
scroll to position [1606, 0]
click at [298, 378] on div "Resolutions" at bounding box center [520, 379] width 761 height 29
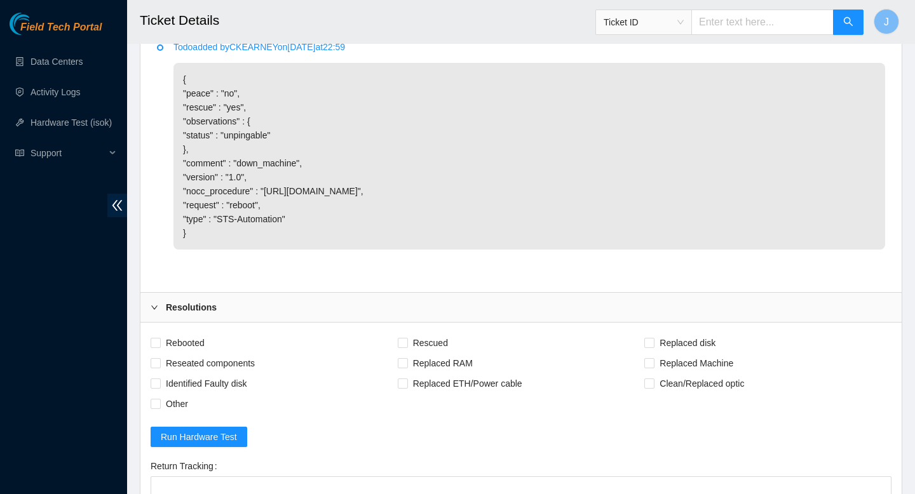
scroll to position [1651, 0]
click at [156, 407] on input "Other" at bounding box center [155, 402] width 9 height 9
checkbox input "true"
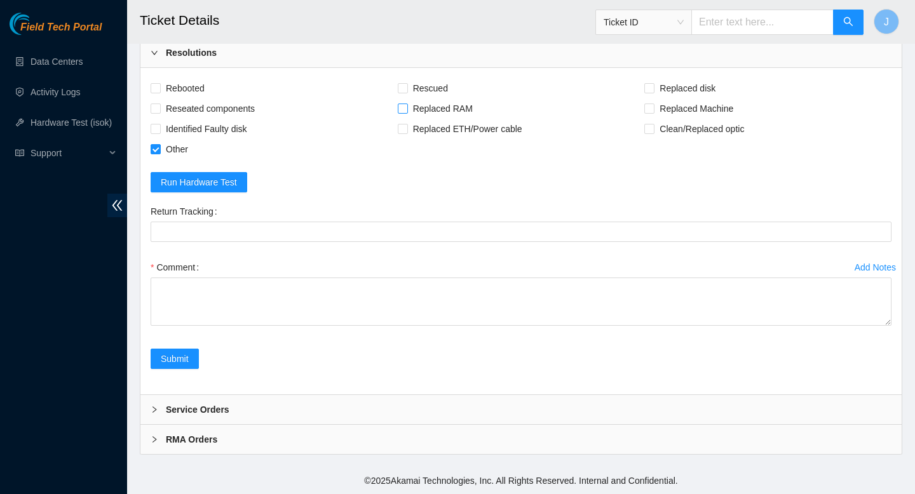
scroll to position [1933, 0]
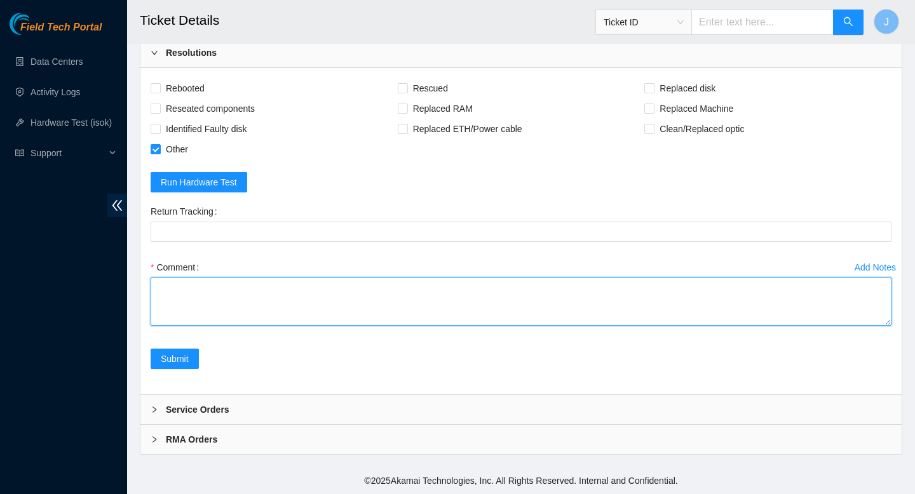
click at [418, 302] on textarea "Comment" at bounding box center [521, 302] width 741 height 48
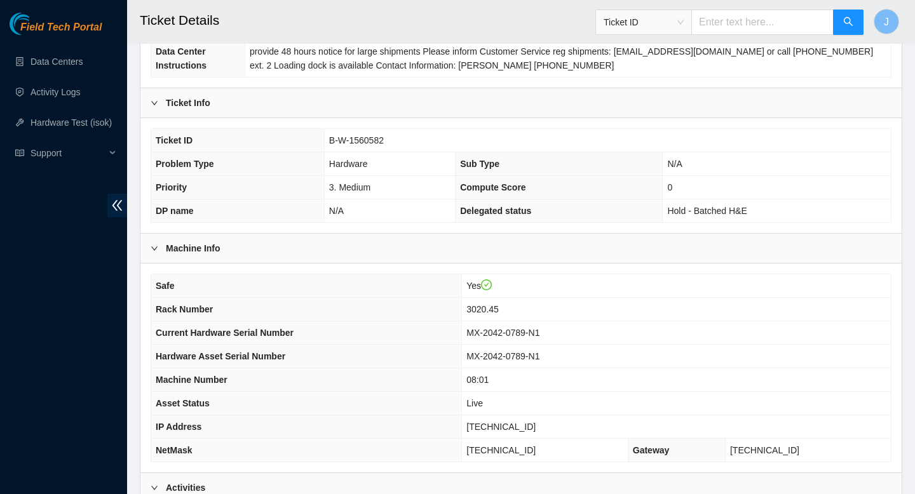
scroll to position [184, 0]
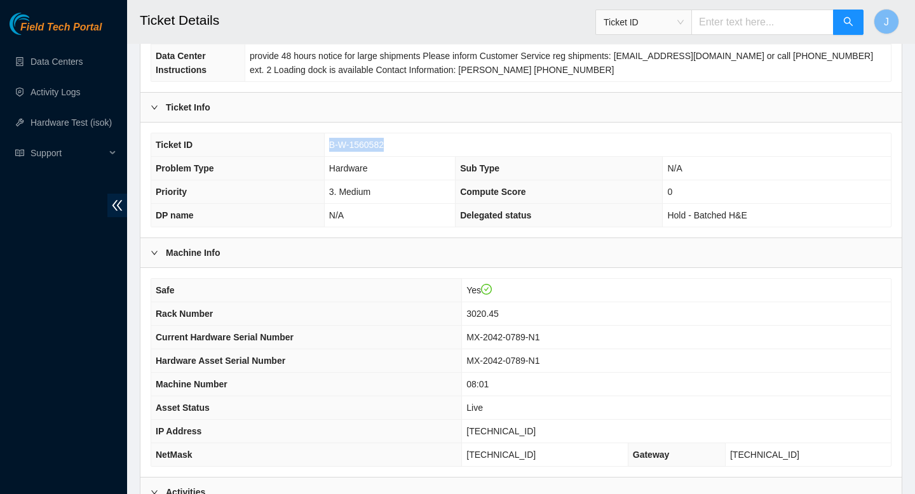
drag, startPoint x: 396, startPoint y: 147, endPoint x: 317, endPoint y: 146, distance: 78.8
click at [317, 146] on tr "Ticket ID B-W-1560582" at bounding box center [521, 145] width 740 height 24
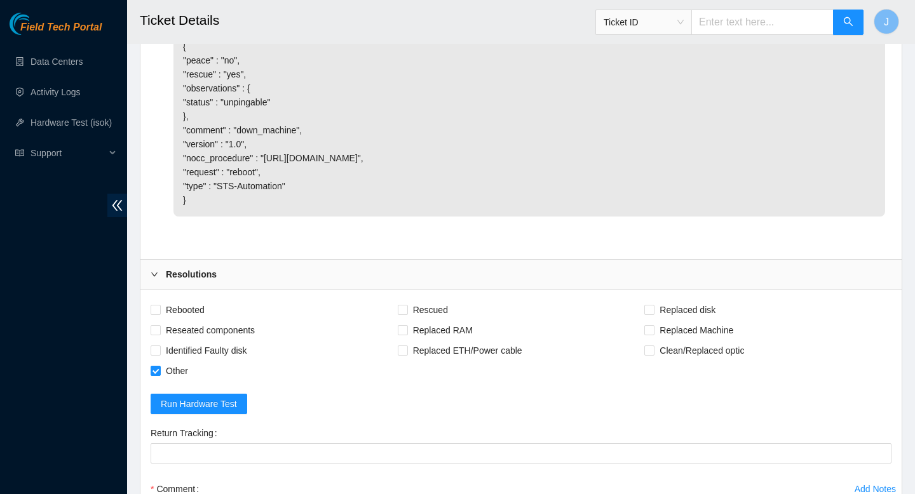
scroll to position [1933, 0]
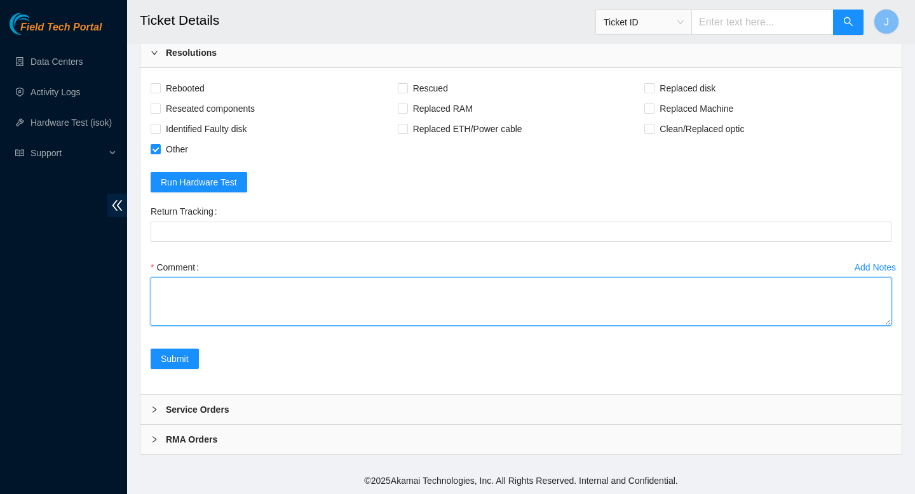
click at [412, 288] on textarea "Comment" at bounding box center [521, 302] width 741 height 48
click at [266, 289] on textarea "worked this ticket in conjuction with" at bounding box center [521, 302] width 741 height 48
click at [381, 286] on textarea "worked this ticket in conjunction with" at bounding box center [521, 302] width 741 height 48
paste textarea "B-W-15L8QS1"
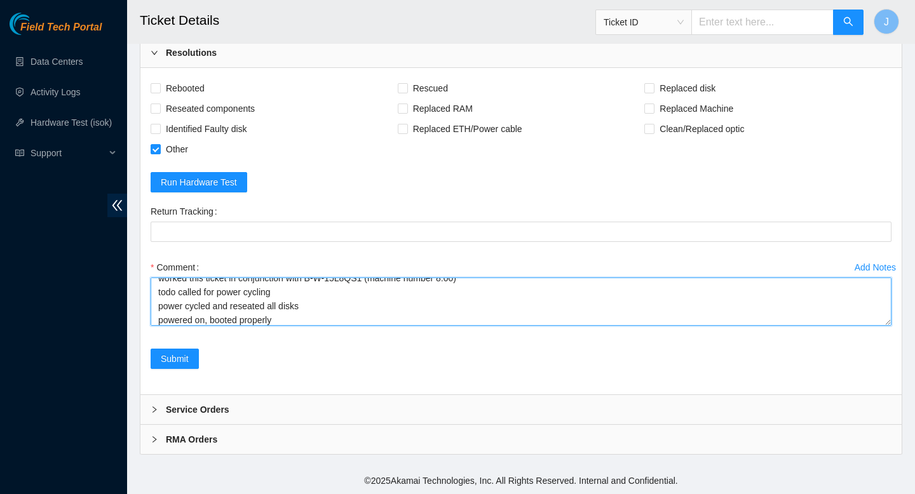
scroll to position [24, 0]
paste textarea "334609 10-09-2025 11:37:40 23.3.98.42 FAILED Result Detail Message Ticket ID 23…"
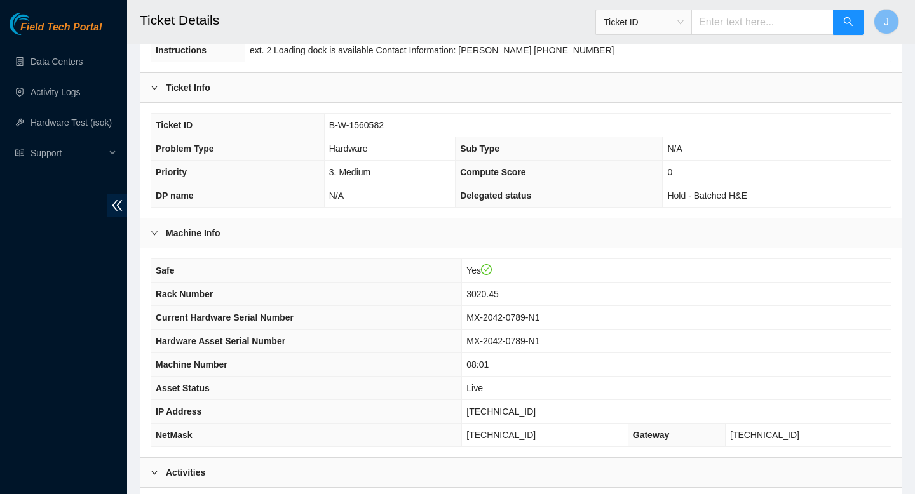
scroll to position [213, 0]
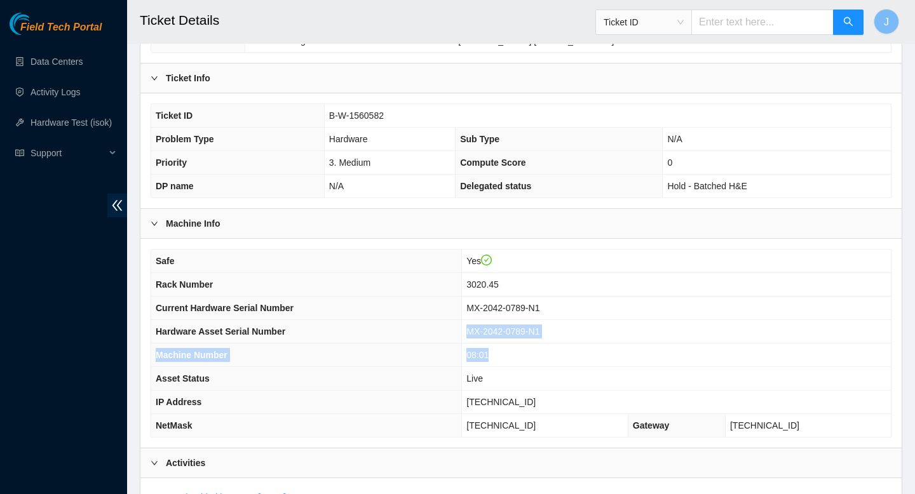
drag, startPoint x: 518, startPoint y: 355, endPoint x: 492, endPoint y: 332, distance: 34.7
click at [492, 332] on tbody "Safe Yes Rack Number 3020.45 Current Hardware Serial Number MX-2042-0789-N1 Har…" at bounding box center [521, 343] width 740 height 187
copy tbody "MX-2042-0789-N1 Machine Number 08:01"
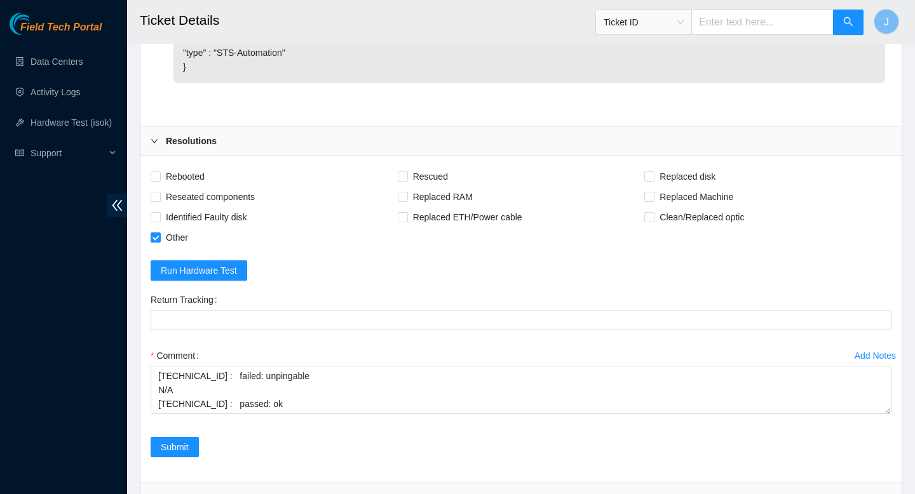
scroll to position [1933, 0]
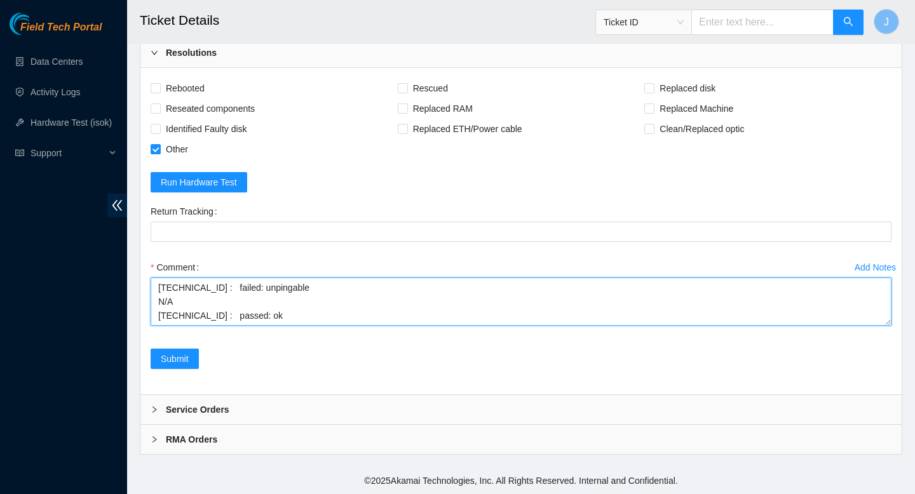
click at [184, 317] on textarea "worked this ticket in conjunction with B-W-15L8QS1 (machine number 8:00) todo c…" at bounding box center [521, 302] width 741 height 48
paste textarea "MX-2042-0789-N1 Machine Number 08:01"
paste textarea "MX-2042-0789-N1"
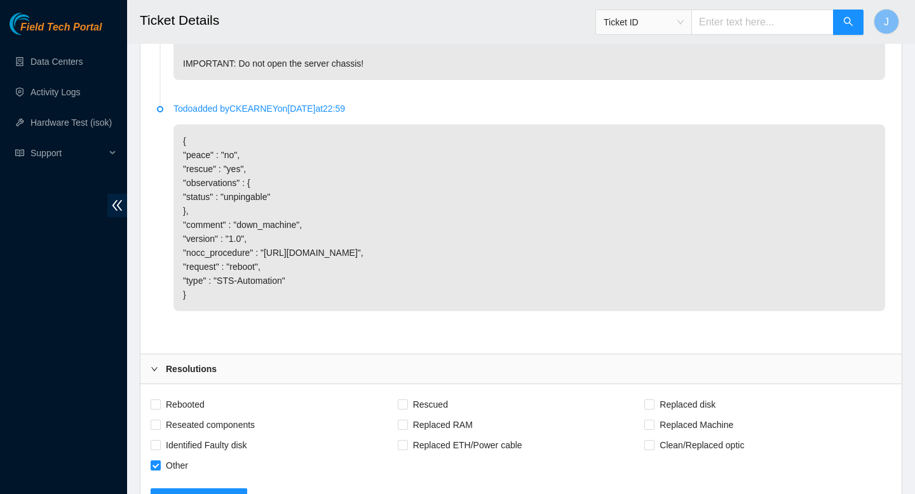
scroll to position [1933, 0]
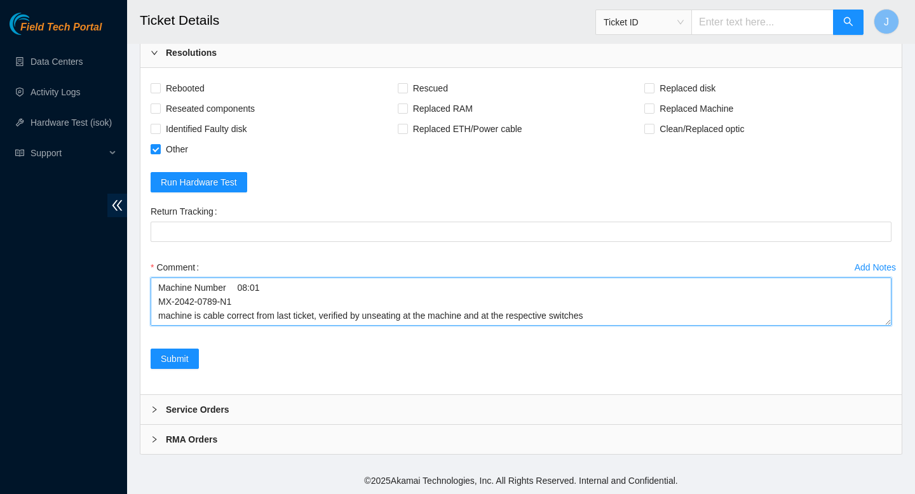
click at [638, 314] on textarea "worked this ticket in conjunction with B-W-15L8QS1 (machine number 8:00) todo c…" at bounding box center [521, 302] width 741 height 48
click at [227, 307] on textarea "worked this ticket in conjunction with B-W-15L8QS1 (machine number 8:00) todo c…" at bounding box center [521, 302] width 741 height 48
click at [674, 304] on textarea "worked this ticket in conjunction with B-W-15L8QS1 (machine number 8:00) todo c…" at bounding box center [521, 302] width 741 height 48
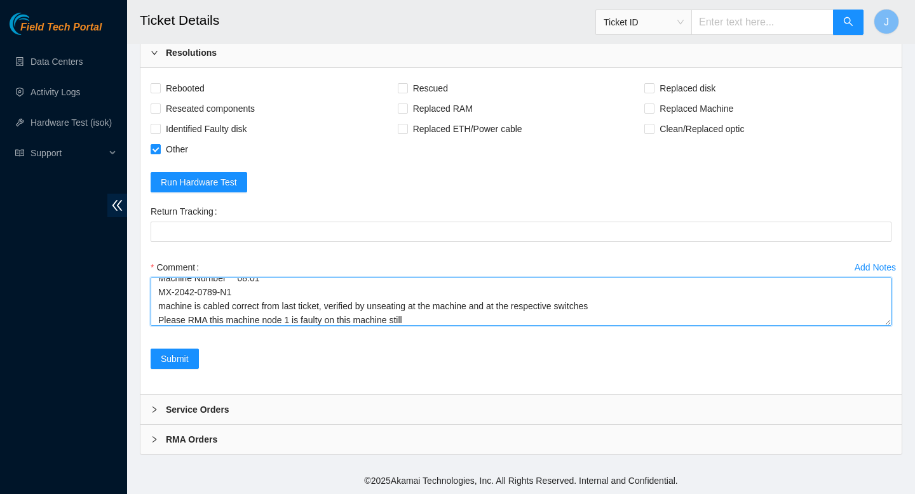
scroll to position [205, 0]
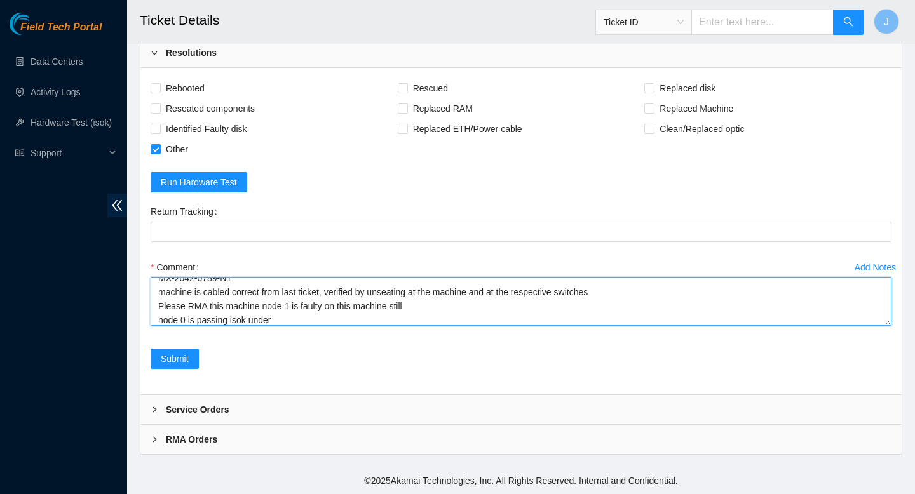
paste textarea "B-W-15L8QS1"
type textarea "worked this ticket in conjunction with B-W-15L8QS1 (machine number 8:00) todo c…"
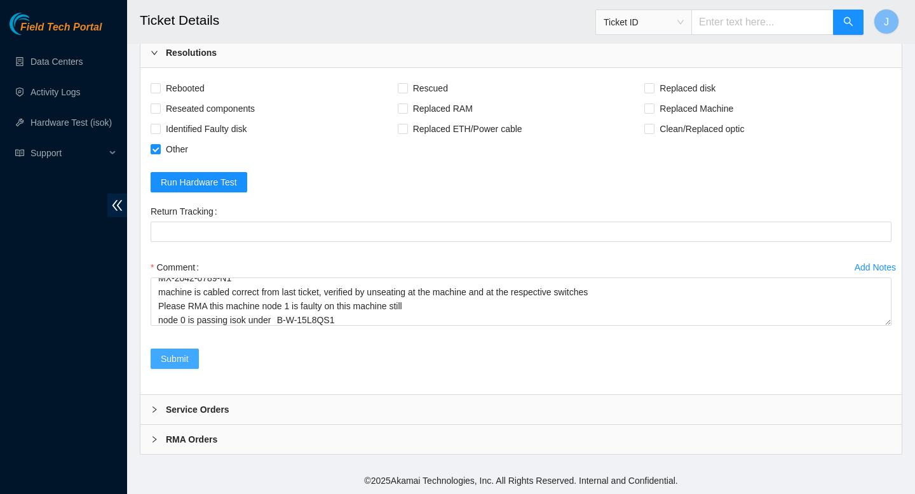
click at [179, 363] on span "Submit" at bounding box center [175, 359] width 28 height 14
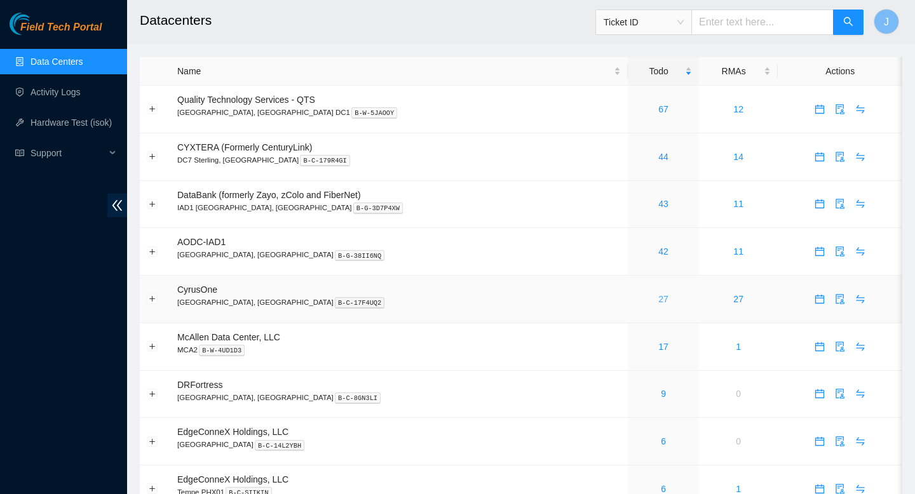
click at [658, 304] on link "27" at bounding box center [663, 299] width 10 height 10
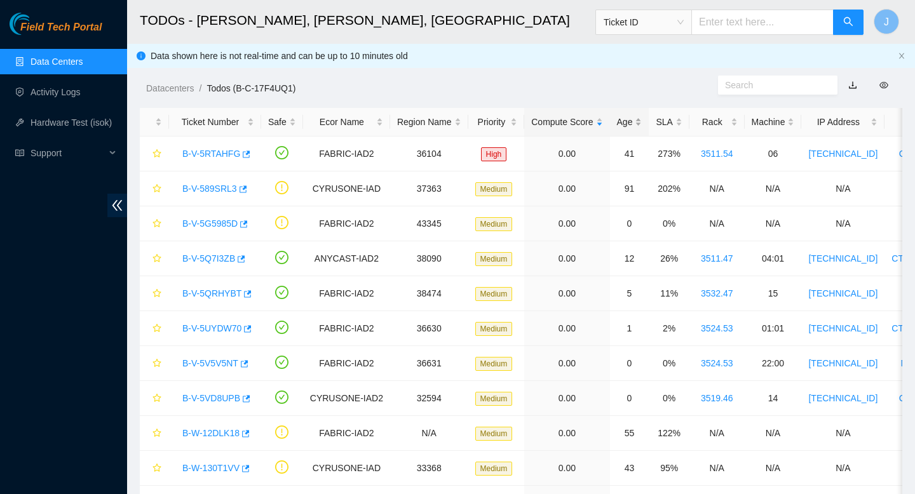
click at [642, 120] on div "Age" at bounding box center [629, 122] width 25 height 14
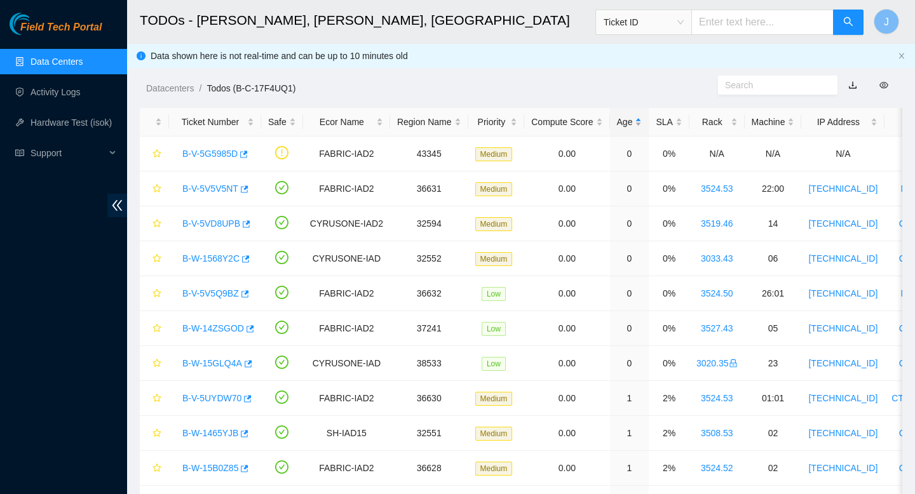
click at [642, 120] on div "Age" at bounding box center [629, 122] width 25 height 14
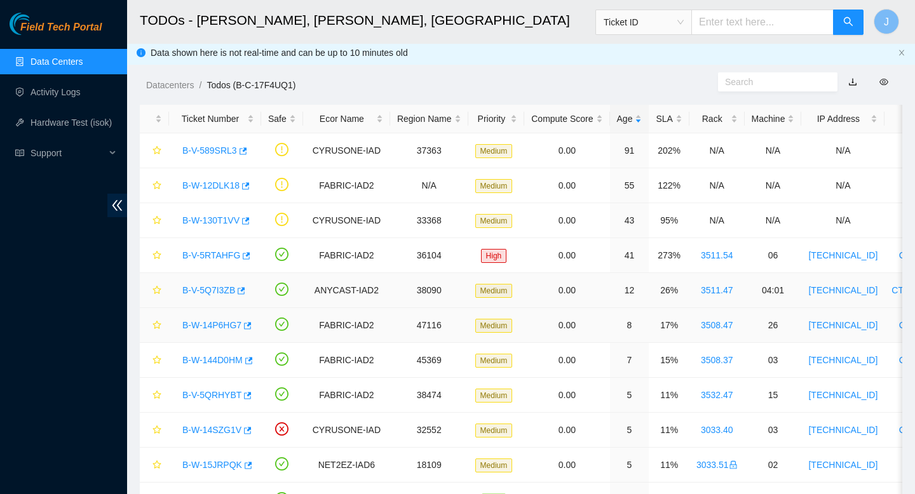
scroll to position [1, 0]
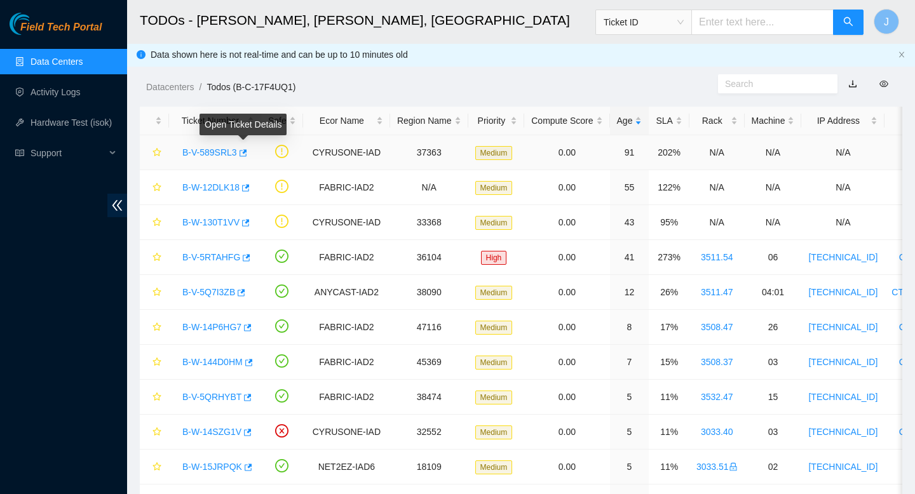
click at [245, 150] on body "Field Tech Portal Data Centers Activity Logs Hardware Test (isok) Support TODOs…" at bounding box center [457, 246] width 915 height 494
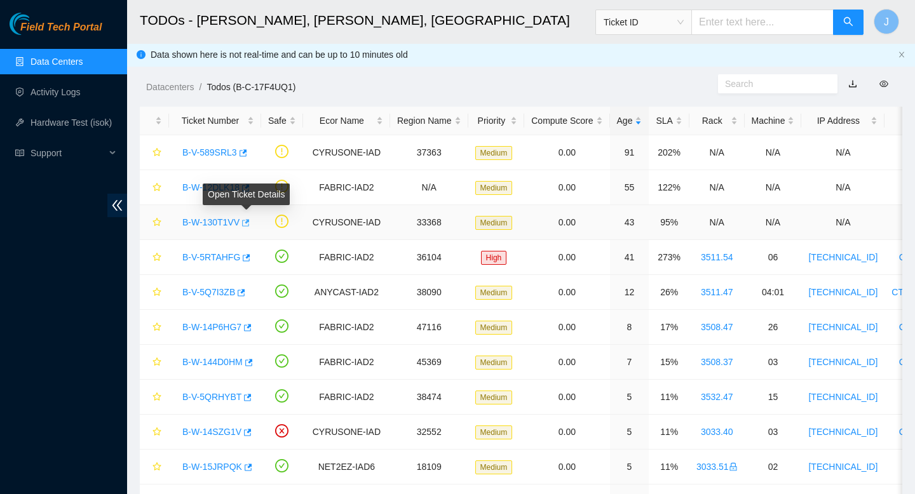
click at [249, 225] on icon "button" at bounding box center [244, 223] width 9 height 9
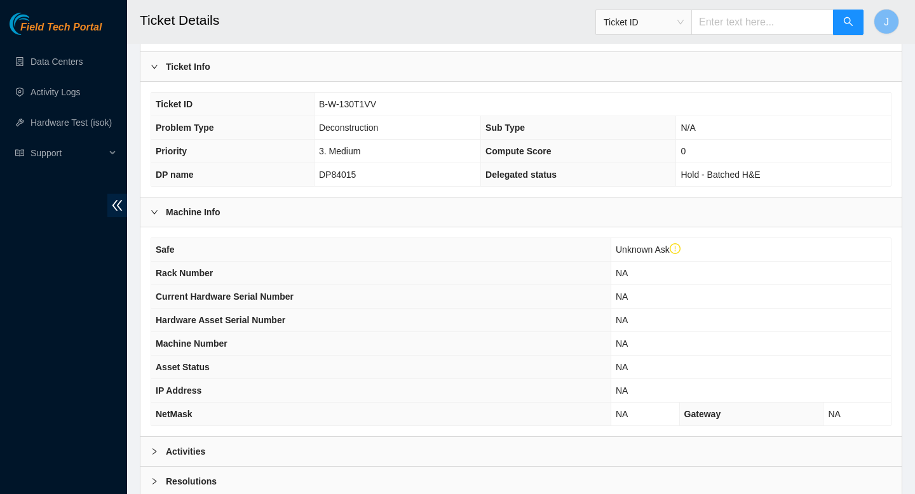
scroll to position [350, 0]
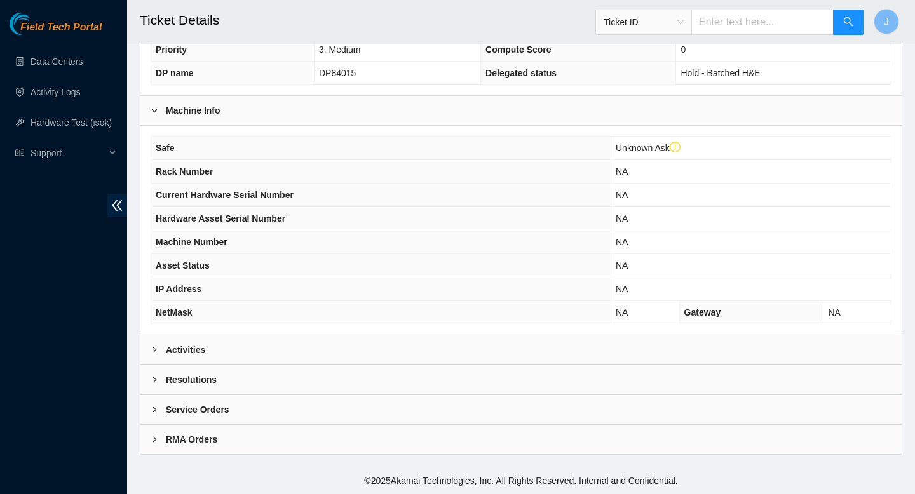
click at [298, 348] on div "Activities" at bounding box center [520, 349] width 761 height 29
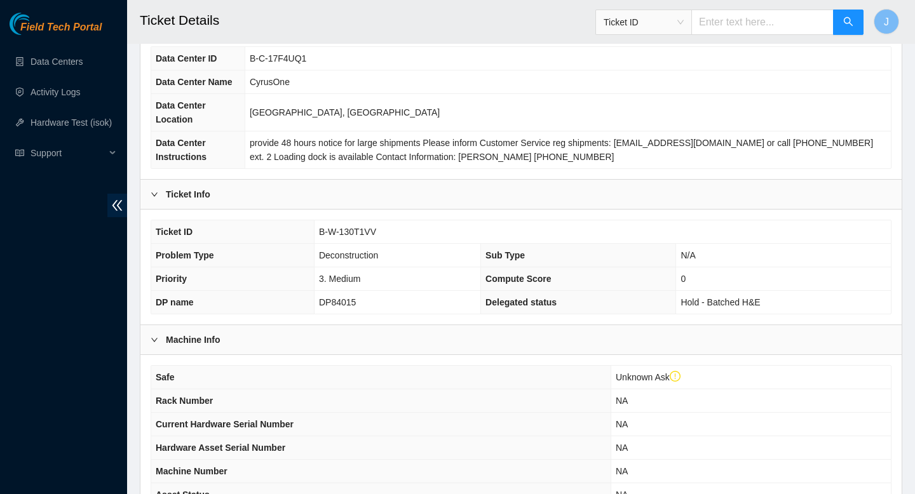
scroll to position [119, 0]
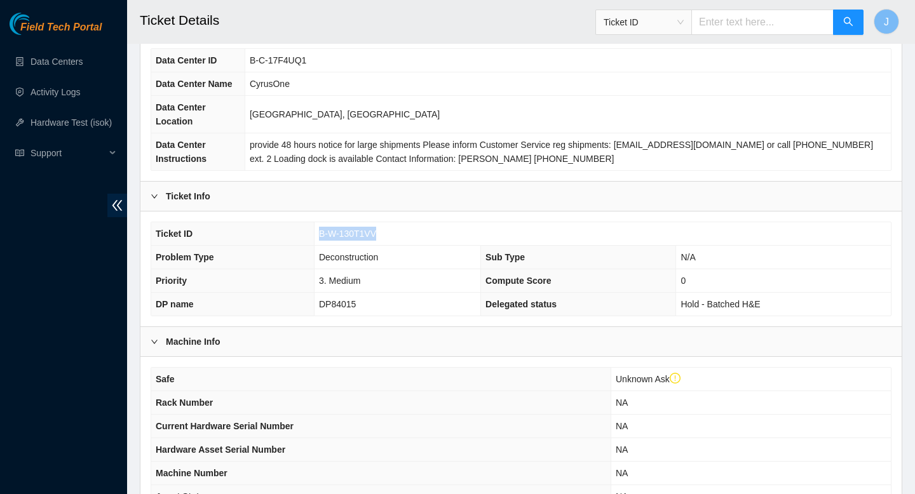
drag, startPoint x: 382, startPoint y: 235, endPoint x: 316, endPoint y: 236, distance: 66.1
click at [316, 236] on td "B-W-130T1VV" at bounding box center [602, 234] width 577 height 24
copy span "B-W-130T1VV"
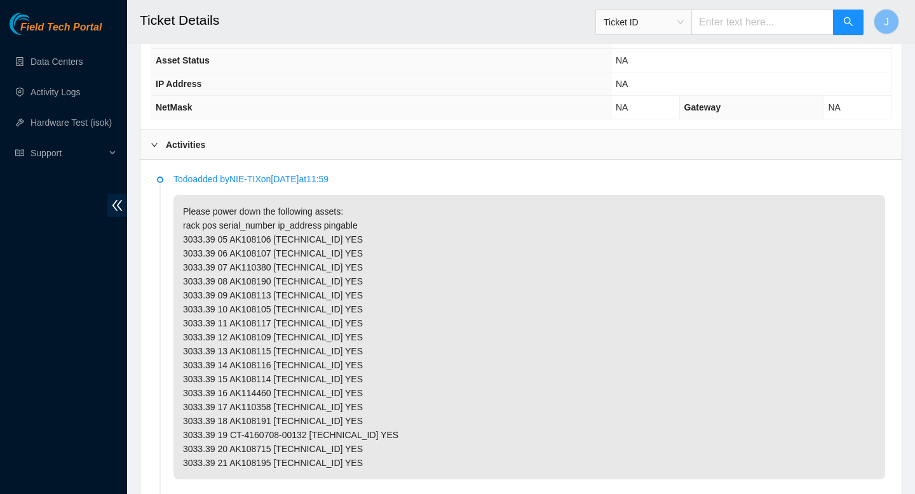
scroll to position [557, 0]
